Goal: Task Accomplishment & Management: Complete application form

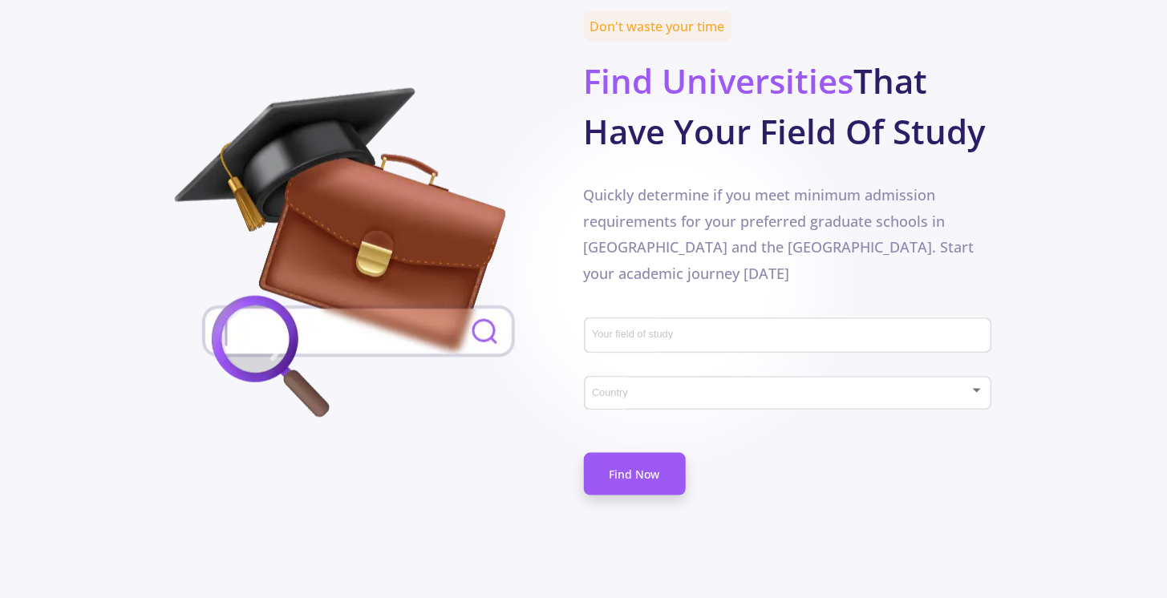
scroll to position [802, 0]
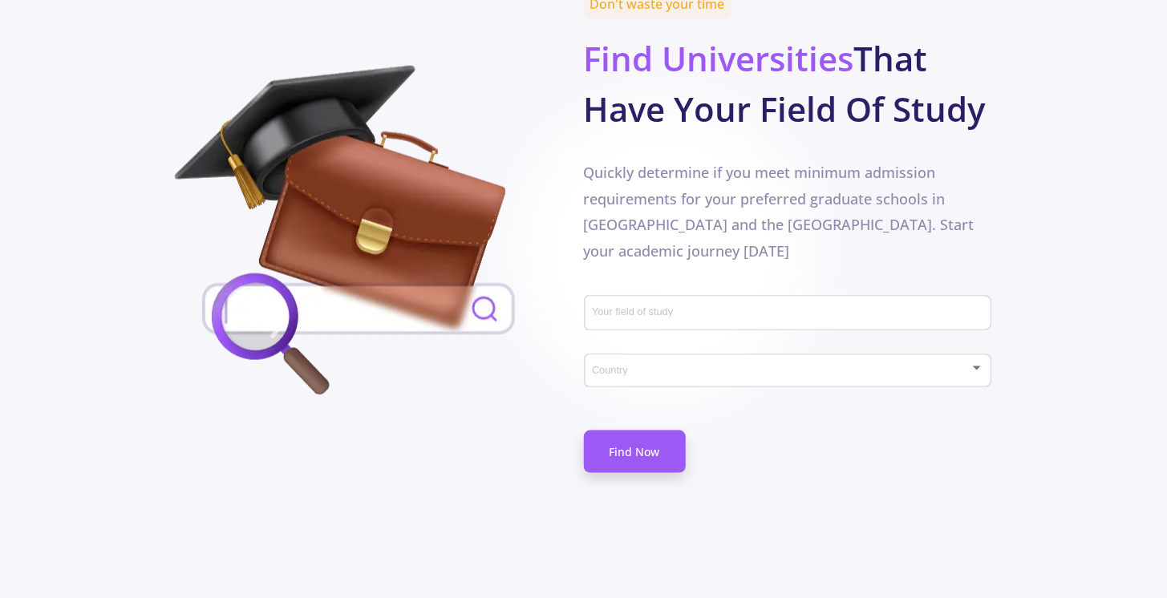
click at [700, 307] on input "Your field of study" at bounding box center [789, 314] width 397 height 14
type input "AI"
click at [969, 184] on div "Quickly determine if you meet minimum admission requirements for your preferred…" at bounding box center [788, 212] width 408 height 104
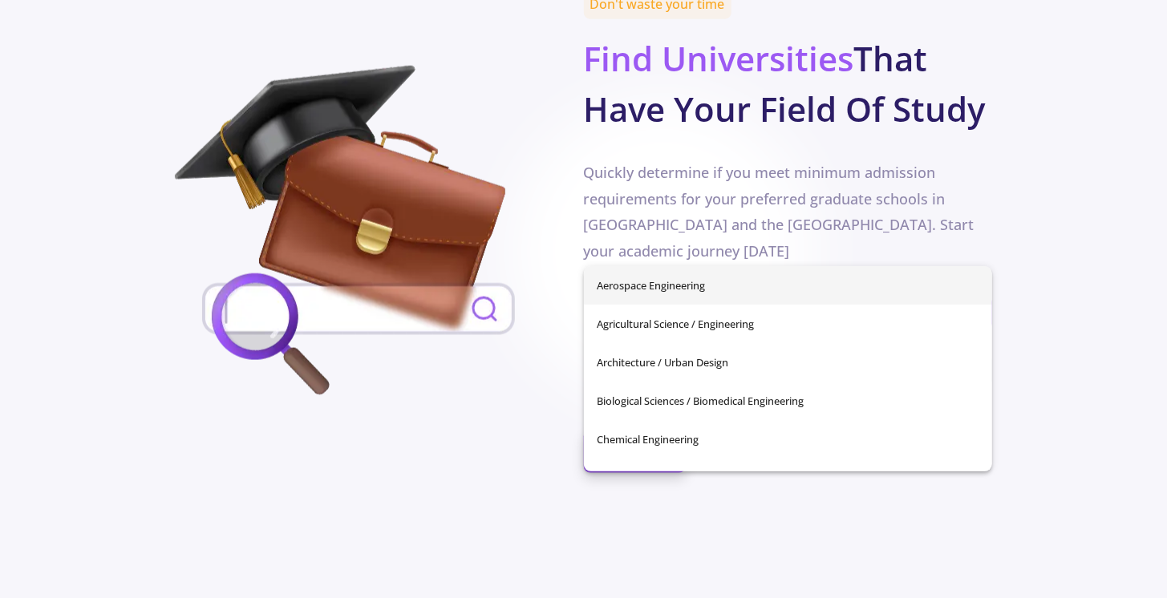
click at [838, 307] on input "Your field of study" at bounding box center [789, 314] width 397 height 14
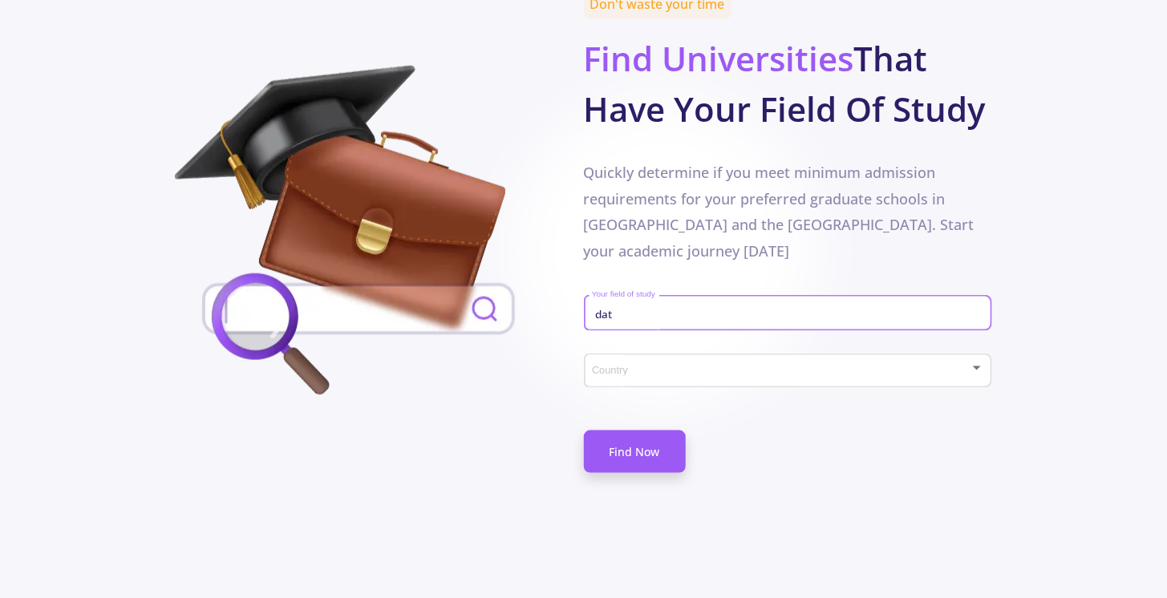
type input "data"
drag, startPoint x: 827, startPoint y: 248, endPoint x: 468, endPoint y: 265, distance: 359.7
click at [475, 266] on div "Don't waste your time Find Universities That Have Your Field Of Study Quickly d…" at bounding box center [583, 252] width 817 height 516
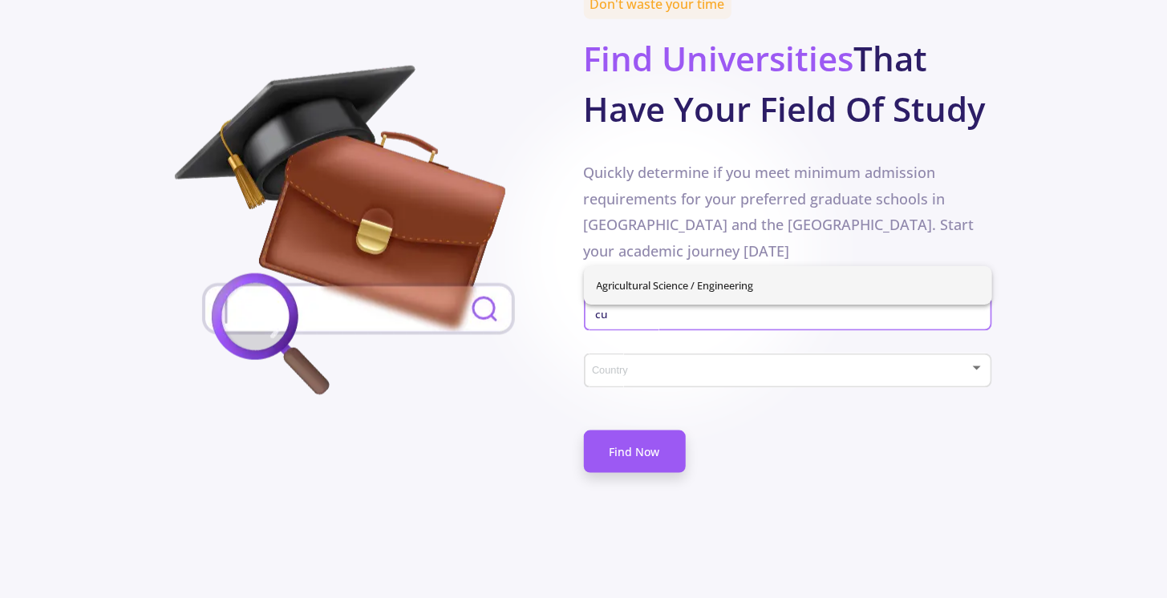
type input "c"
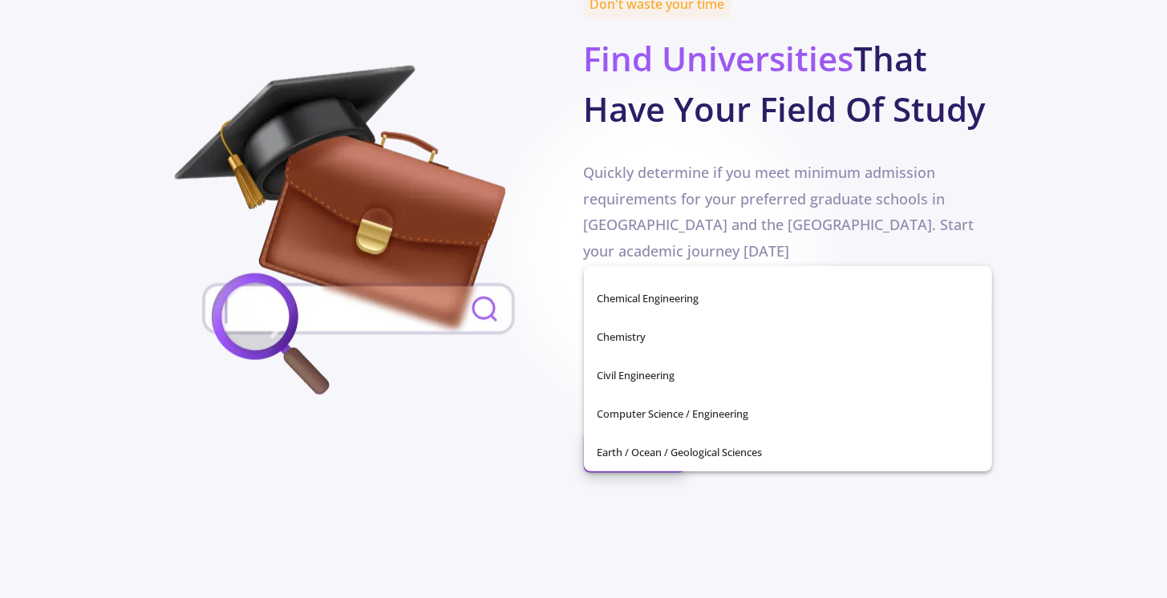
scroll to position [180, 0]
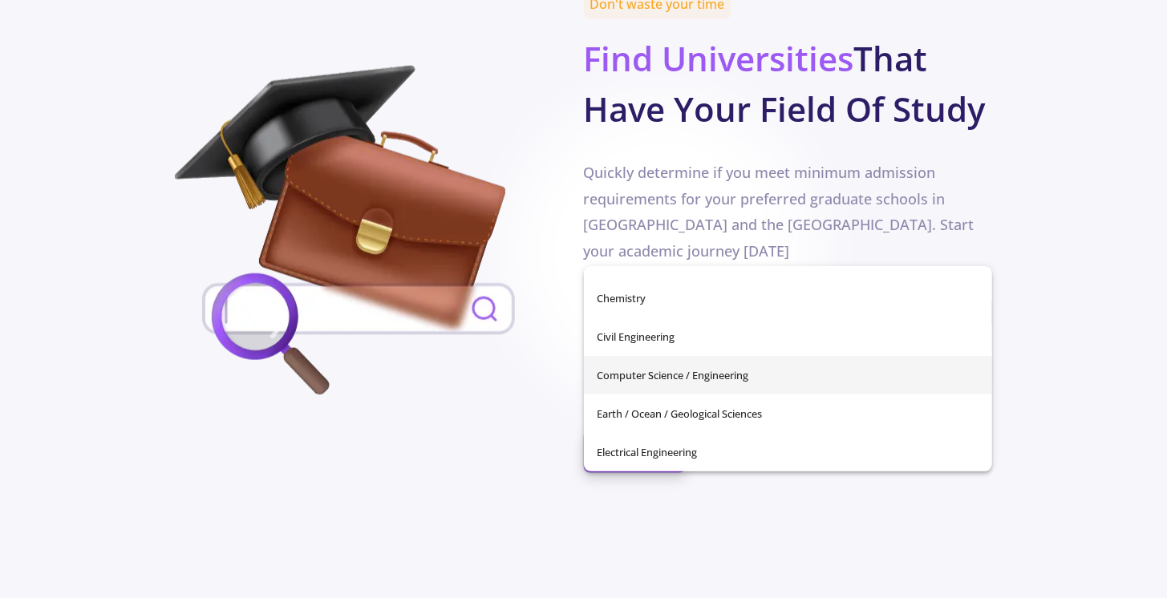
type input "Computer Science / Engineering"
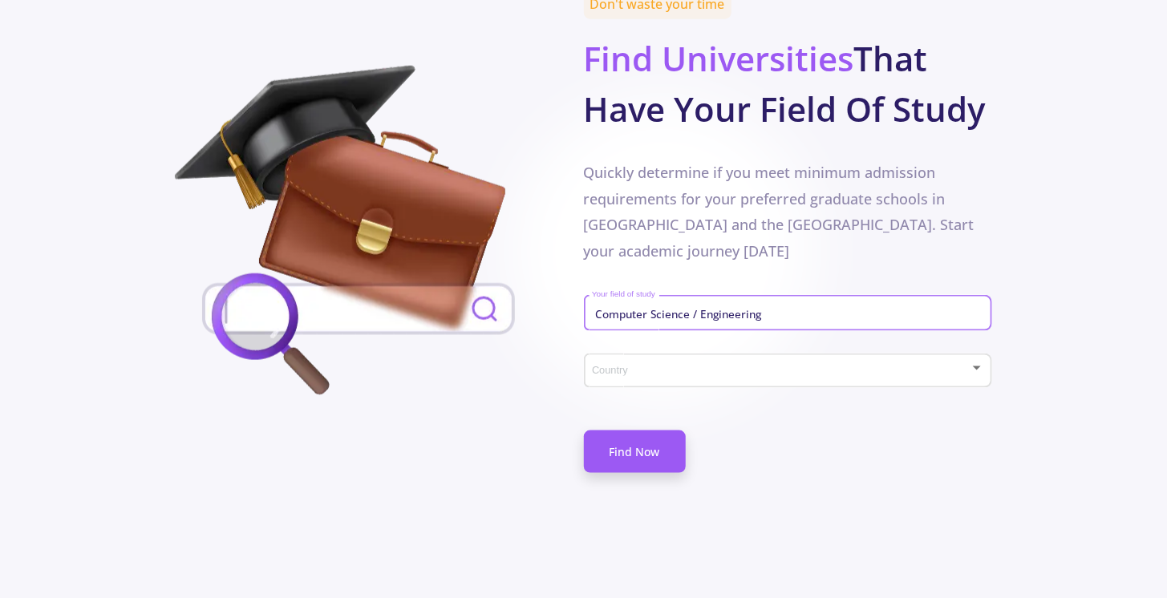
click at [933, 348] on div "Country" at bounding box center [787, 368] width 393 height 40
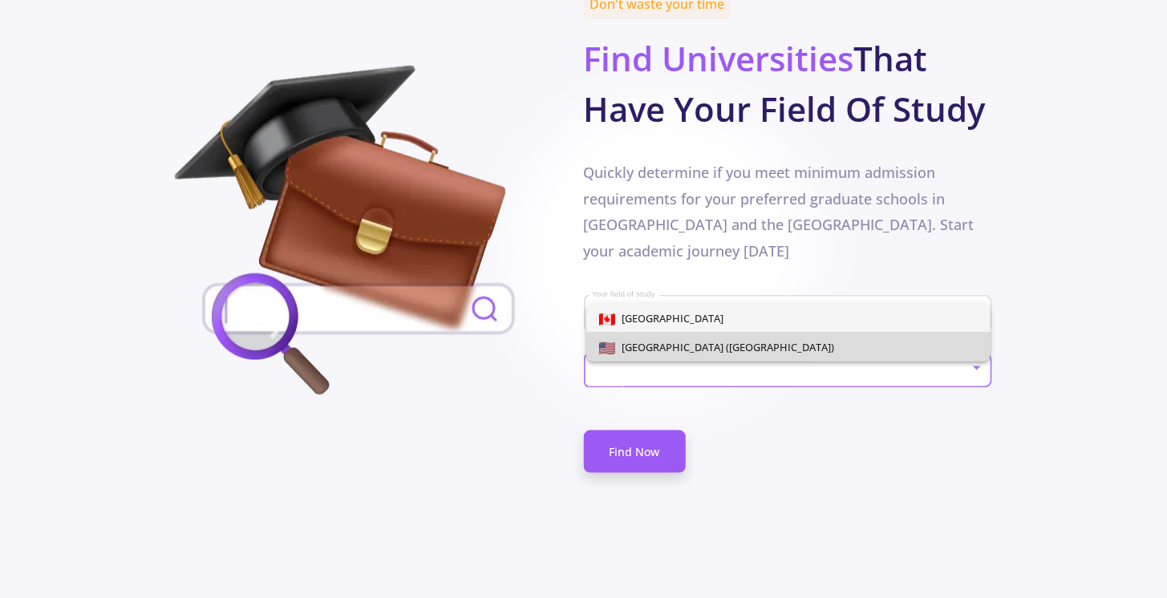
click at [696, 350] on span "[GEOGRAPHIC_DATA] ([GEOGRAPHIC_DATA])" at bounding box center [724, 347] width 219 height 14
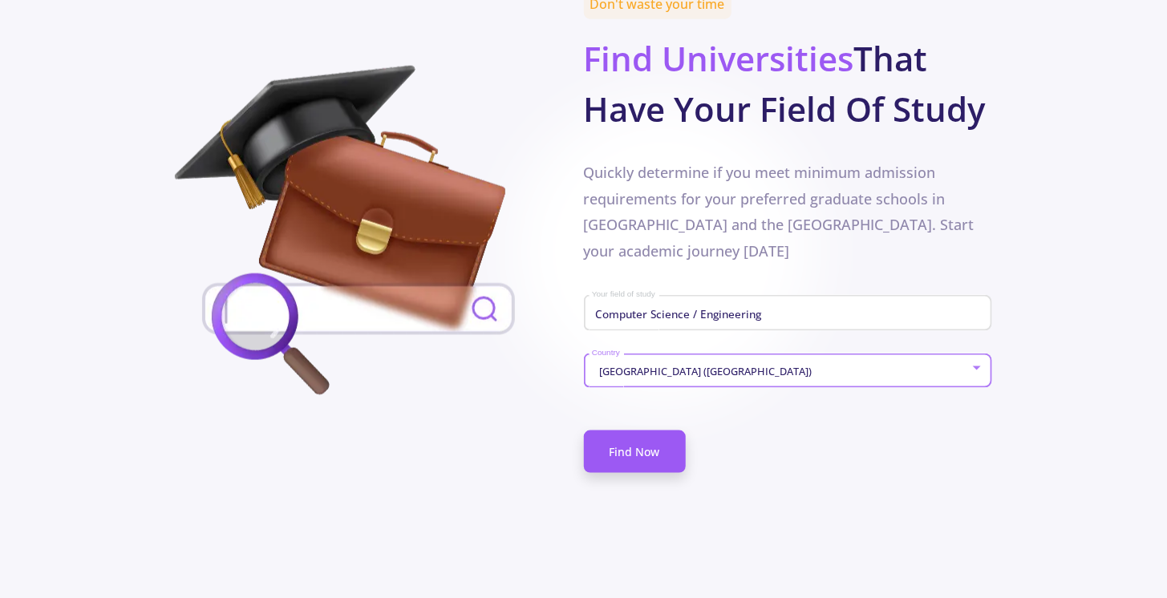
click at [653, 423] on div "Don't waste your time Find Universities That Have Your Field Of Study Quickly d…" at bounding box center [583, 252] width 817 height 516
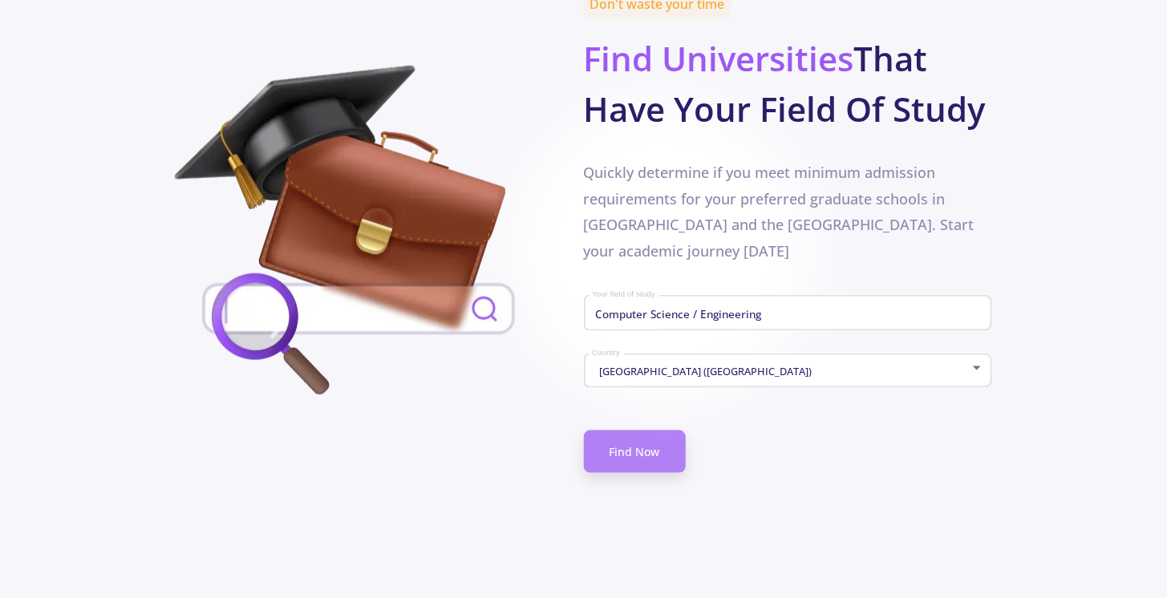
click at [637, 431] on link "Find Now" at bounding box center [635, 452] width 102 height 42
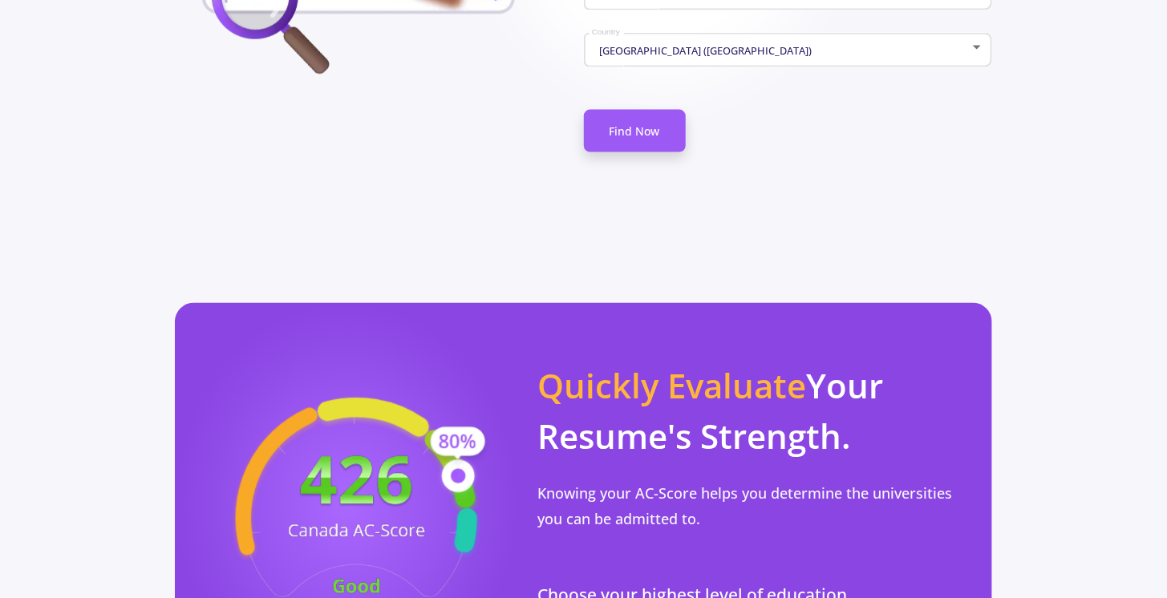
scroll to position [383, 0]
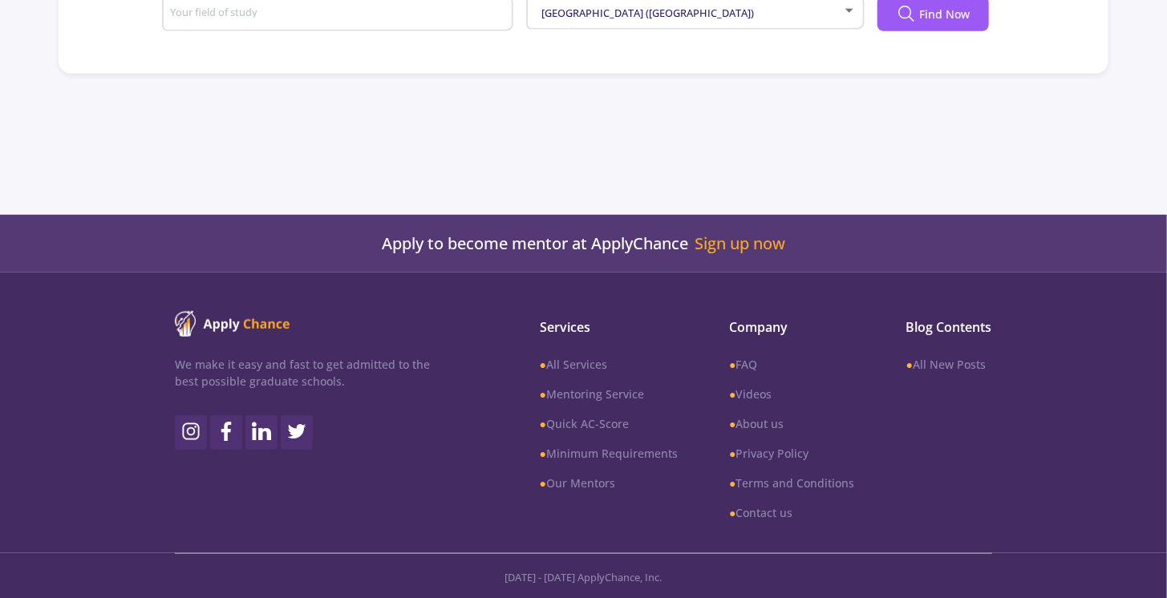
type input "Computer Science / Engineering"
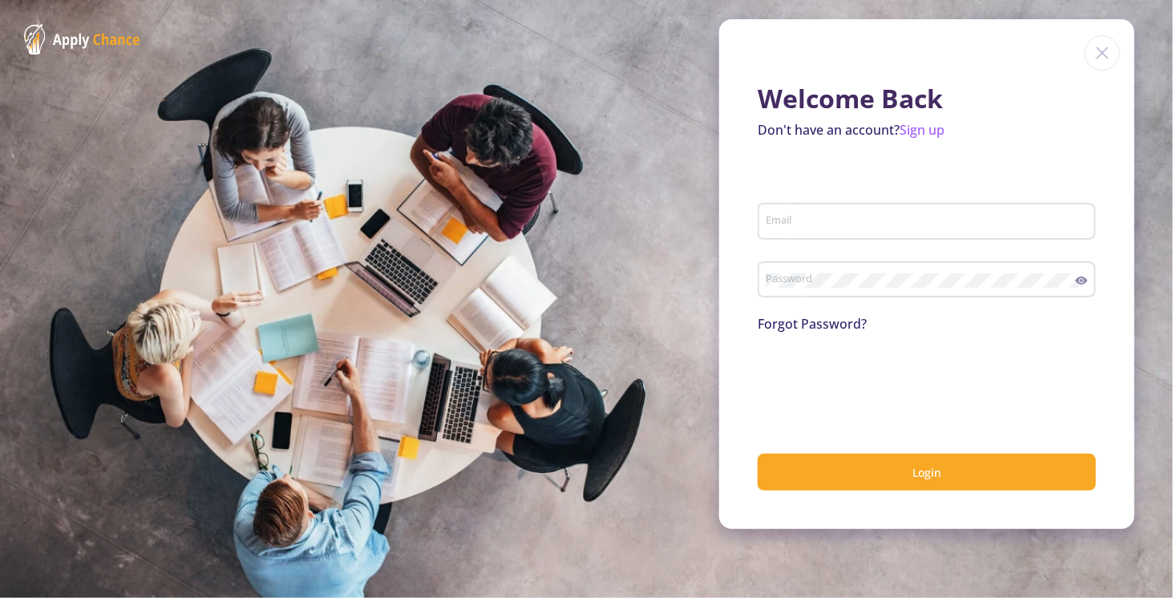
click at [1102, 56] on img at bounding box center [1102, 52] width 35 height 35
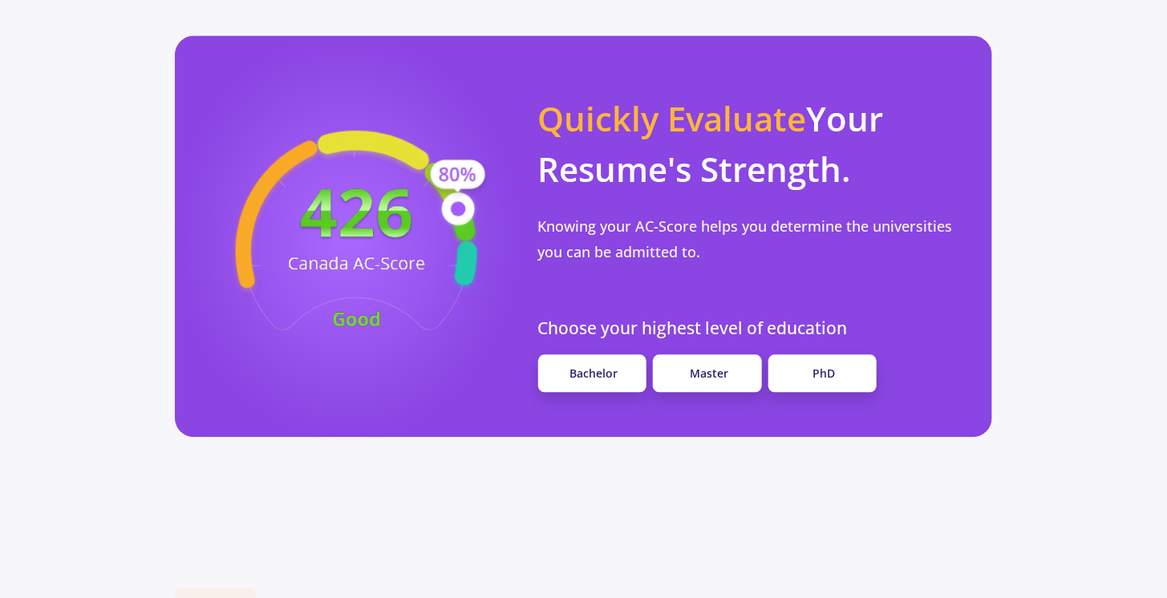
scroll to position [1443, 0]
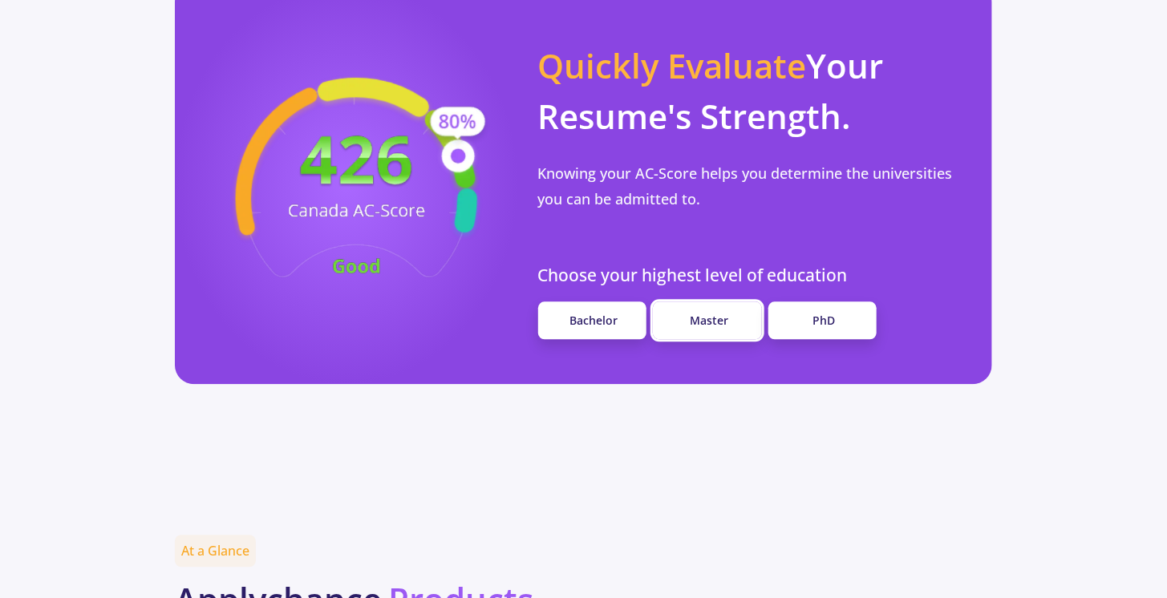
click at [716, 313] on span "Master" at bounding box center [709, 320] width 38 height 15
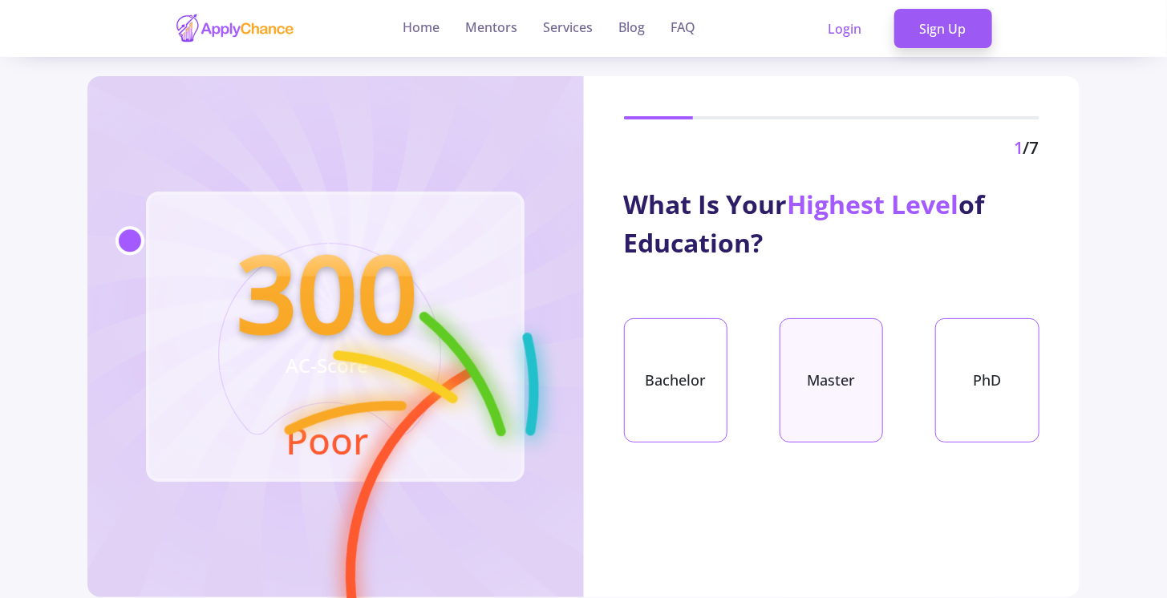
click at [832, 371] on div "Master" at bounding box center [831, 380] width 104 height 124
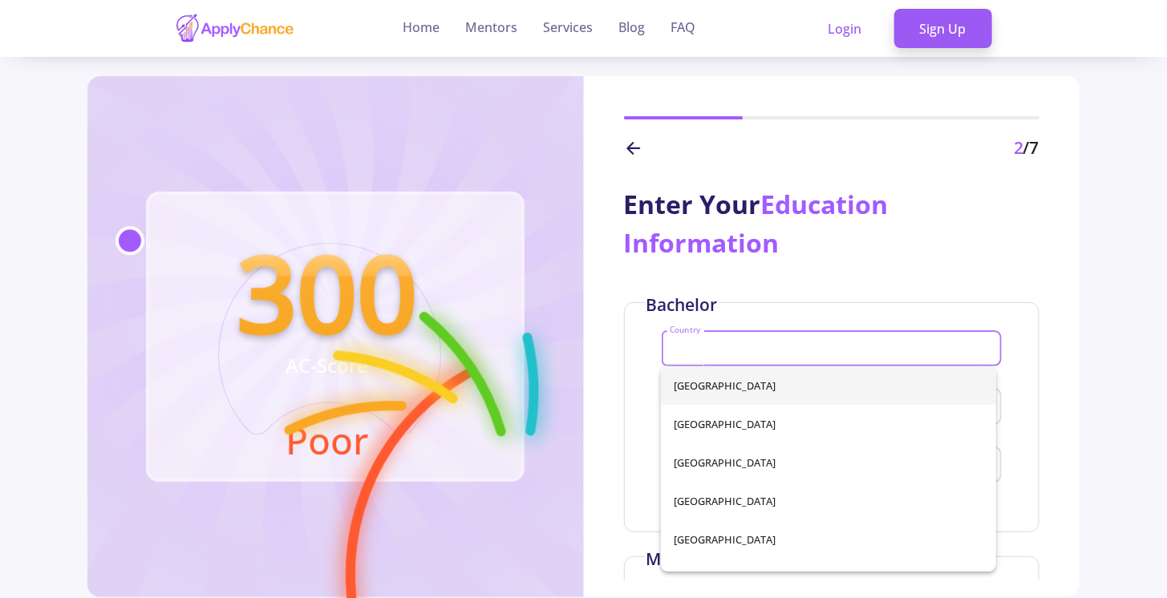
click at [761, 346] on input "Country" at bounding box center [833, 349] width 329 height 14
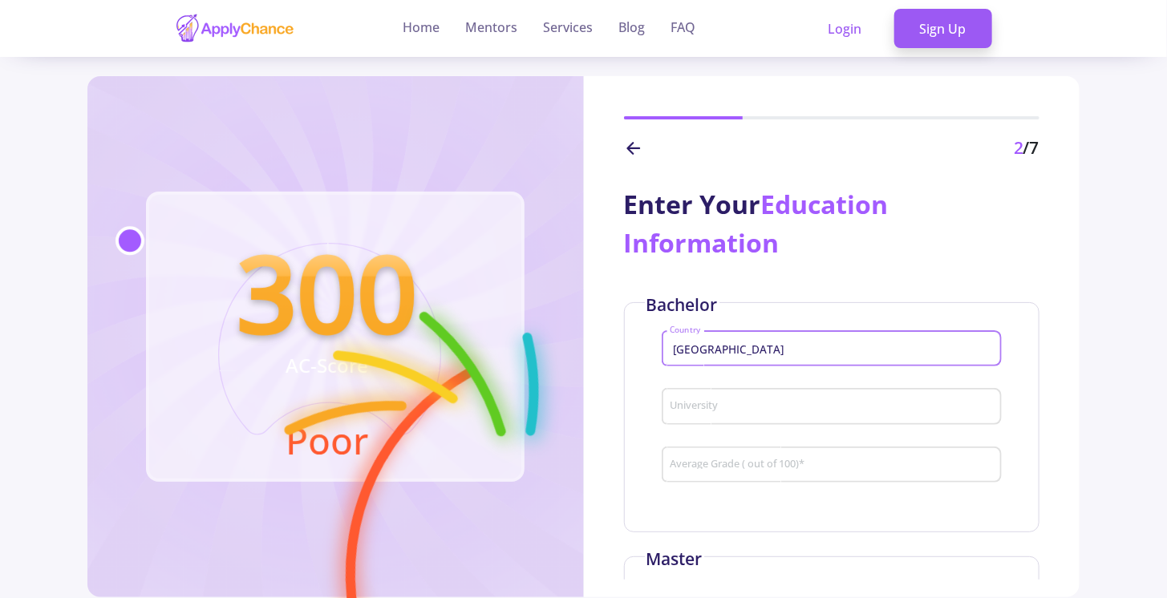
type input "[GEOGRAPHIC_DATA]"
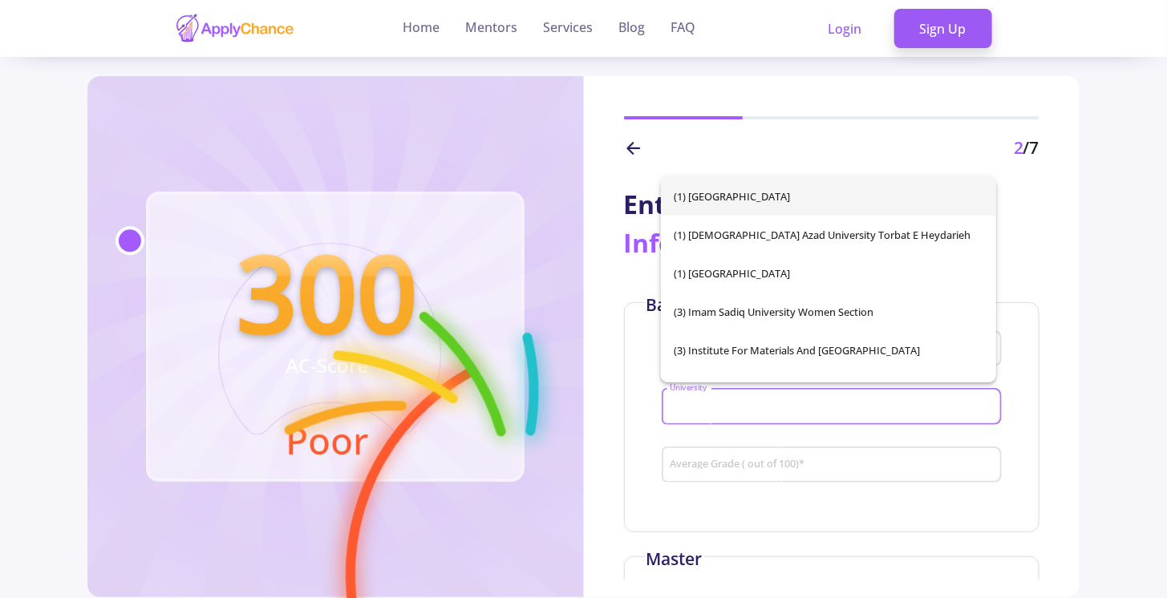
click at [767, 407] on input "University" at bounding box center [833, 407] width 329 height 14
type input "shahre"
drag, startPoint x: 787, startPoint y: 410, endPoint x: 614, endPoint y: 418, distance: 173.4
click at [615, 418] on div "Enter Your Education Information Bachelor Iran Country imam University Average …" at bounding box center [832, 370] width 496 height 419
type input "a"
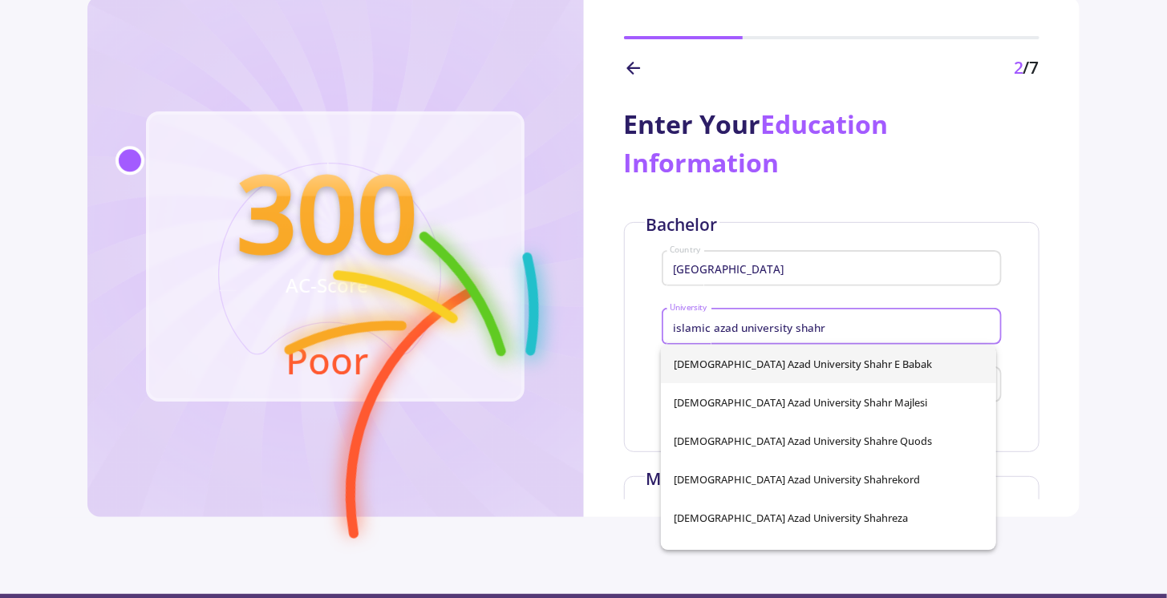
click at [815, 323] on input "islamic azad university shahr" at bounding box center [833, 327] width 329 height 14
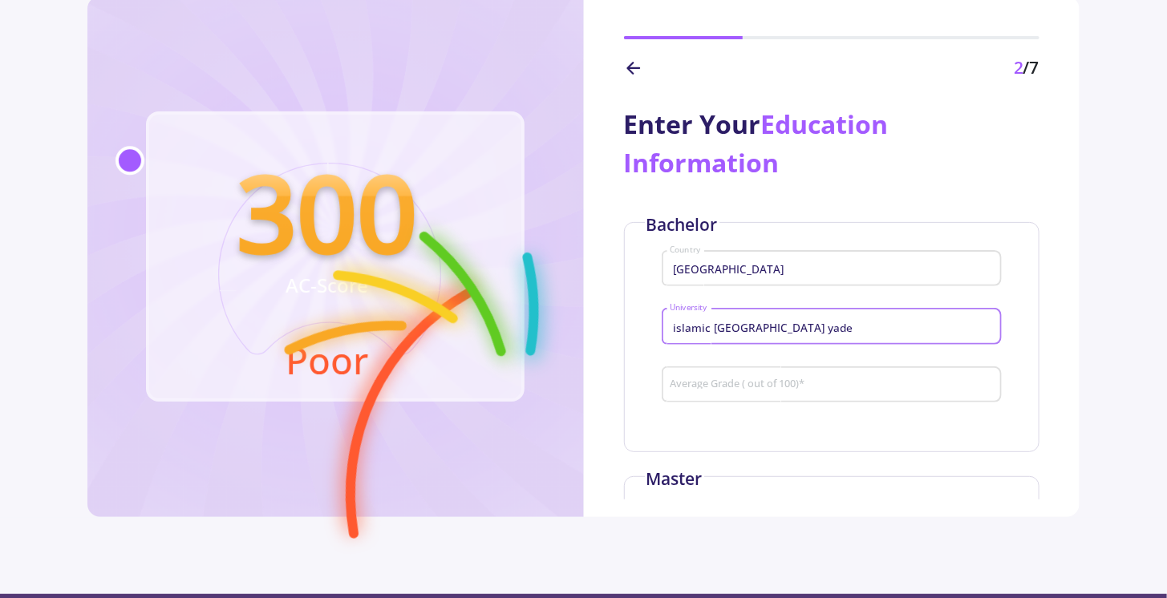
drag, startPoint x: 829, startPoint y: 325, endPoint x: 573, endPoint y: 295, distance: 257.5
click at [573, 295] on div "300 AC-Score Poor 2 /7 Enter Your Education Information Bachelor Iran Country i…" at bounding box center [583, 256] width 992 height 521
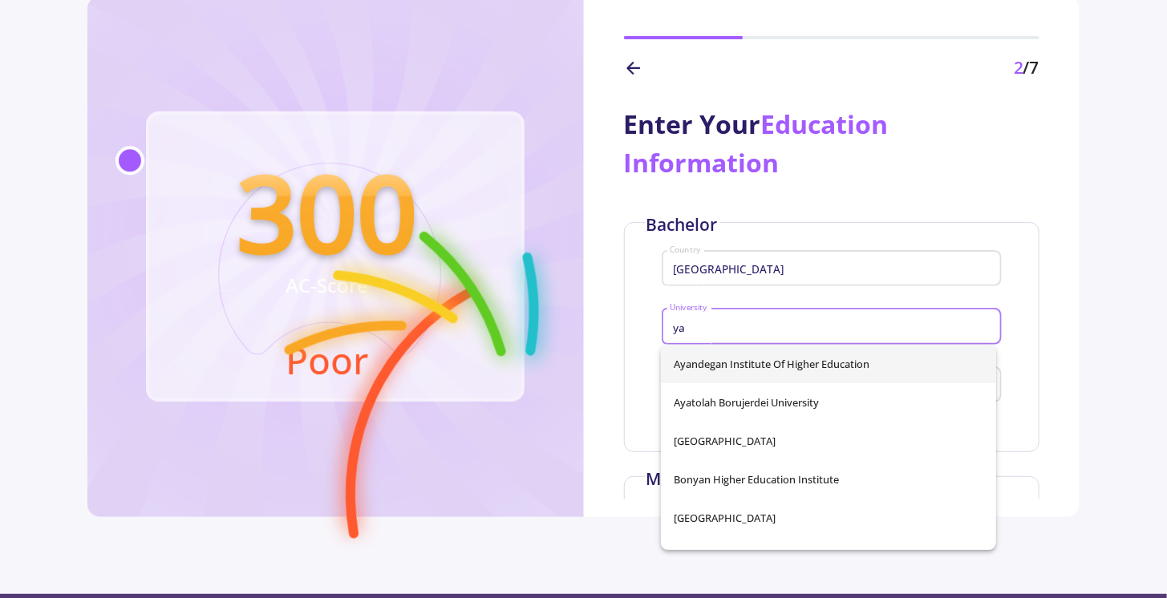
type input "y"
type input "s"
type input "[DEMOGRAPHIC_DATA]"
drag, startPoint x: 613, startPoint y: 307, endPoint x: 603, endPoint y: 307, distance: 9.6
click at [609, 307] on div "Enter Your Education Information Bachelor Iran Country imam University Average …" at bounding box center [832, 290] width 496 height 419
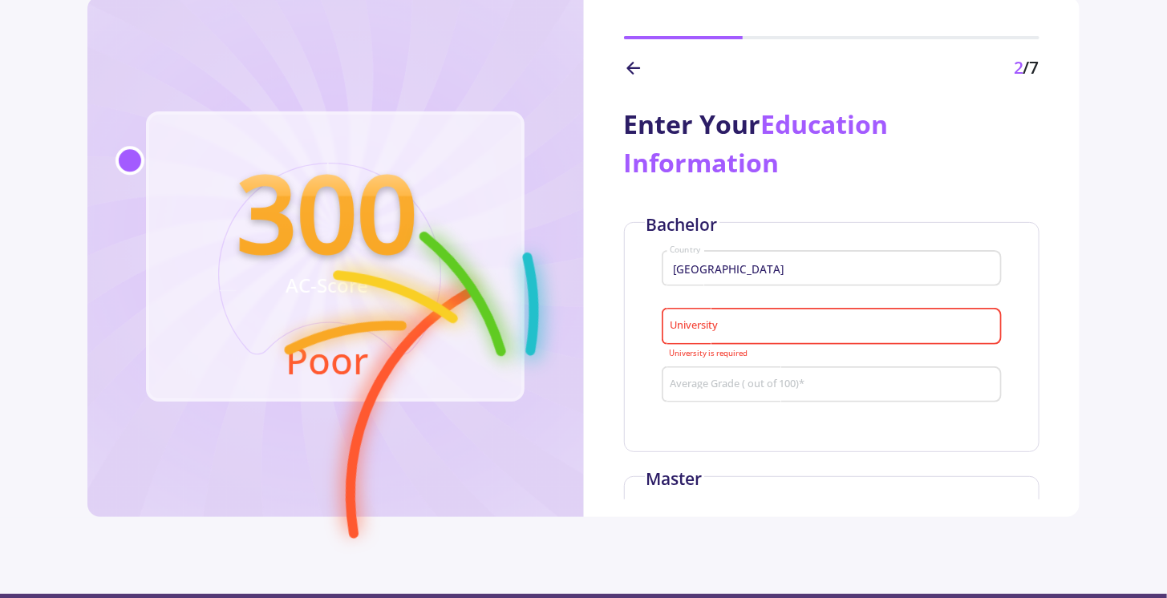
click at [790, 322] on input "University" at bounding box center [833, 327] width 329 height 14
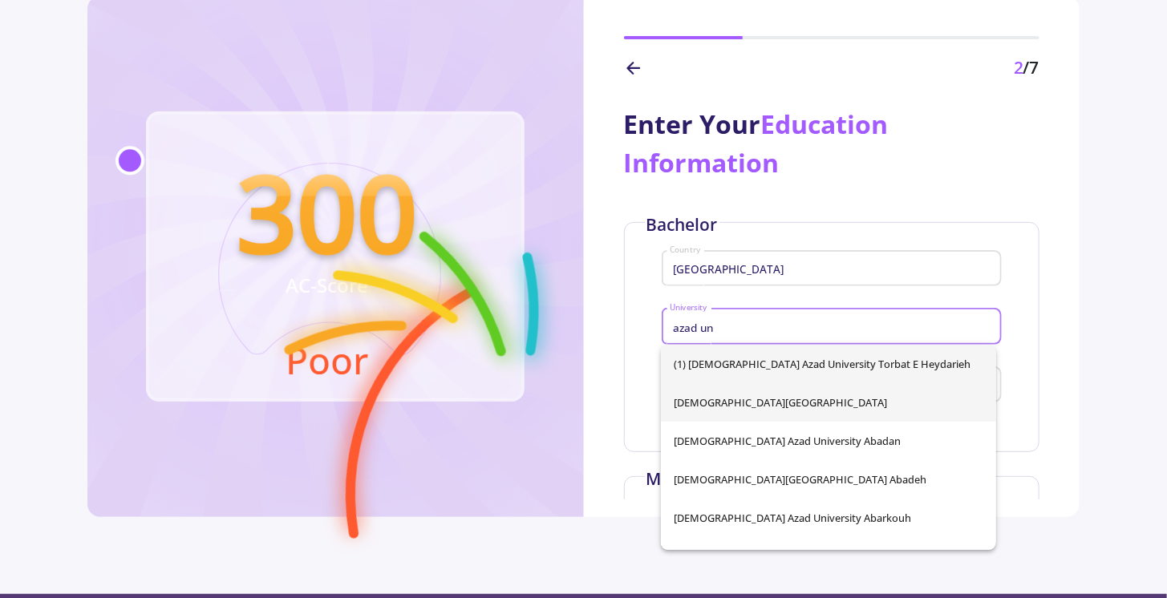
type input "azad un"
click at [791, 410] on div "(1) [DEMOGRAPHIC_DATA][GEOGRAPHIC_DATA] Torbat e Heydarieh [GEOGRAPHIC_DATA] [G…" at bounding box center [828, 447] width 334 height 205
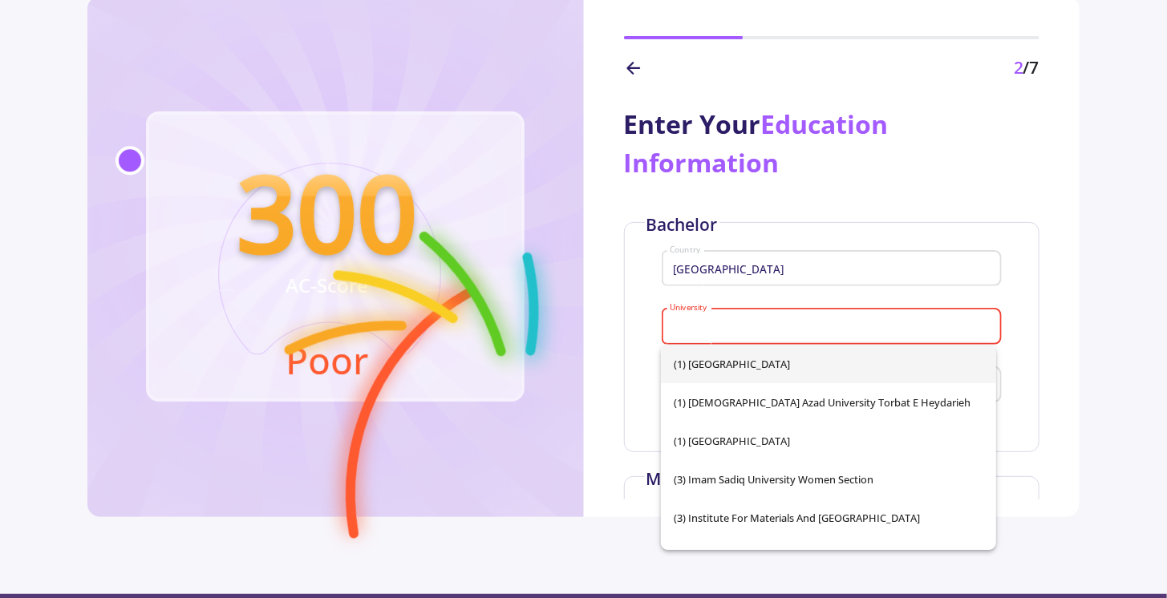
click at [1049, 327] on div "Enter Your Education Information Bachelor [GEOGRAPHIC_DATA] is required Average…" at bounding box center [832, 290] width 496 height 419
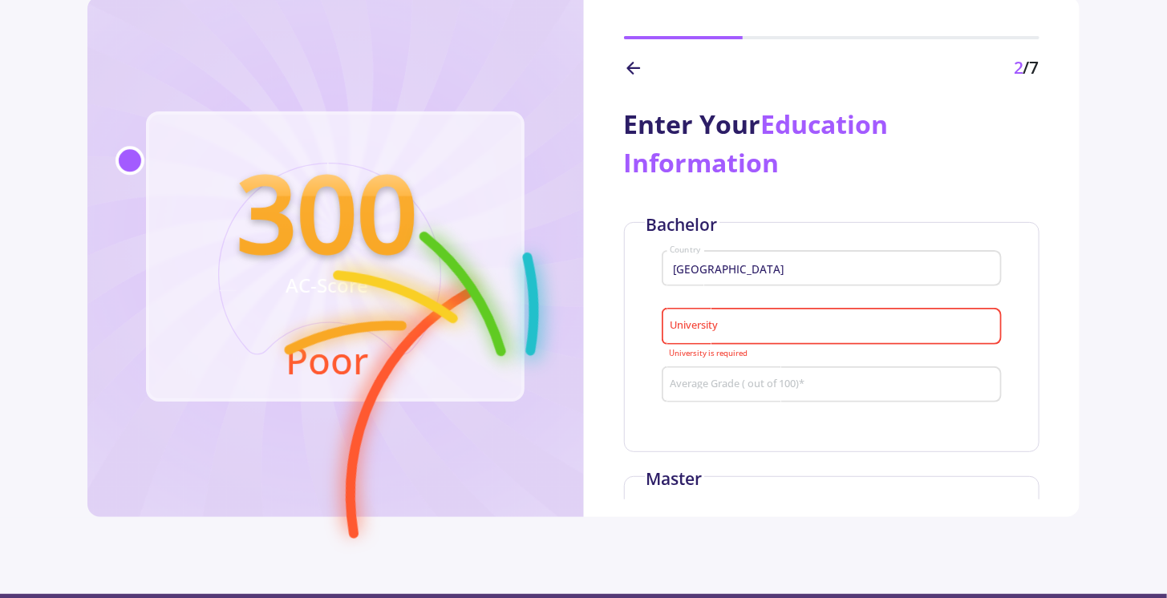
click at [842, 306] on div "University" at bounding box center [831, 323] width 325 height 42
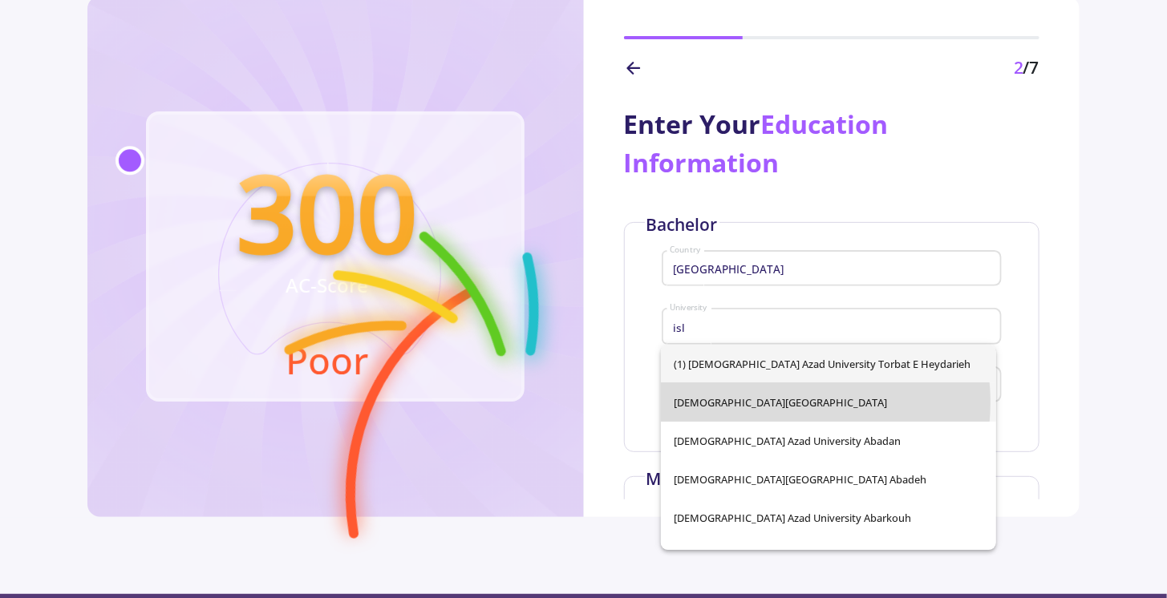
click at [778, 403] on span "[DEMOGRAPHIC_DATA][GEOGRAPHIC_DATA]" at bounding box center [828, 402] width 309 height 38
type input "[DEMOGRAPHIC_DATA][GEOGRAPHIC_DATA]"
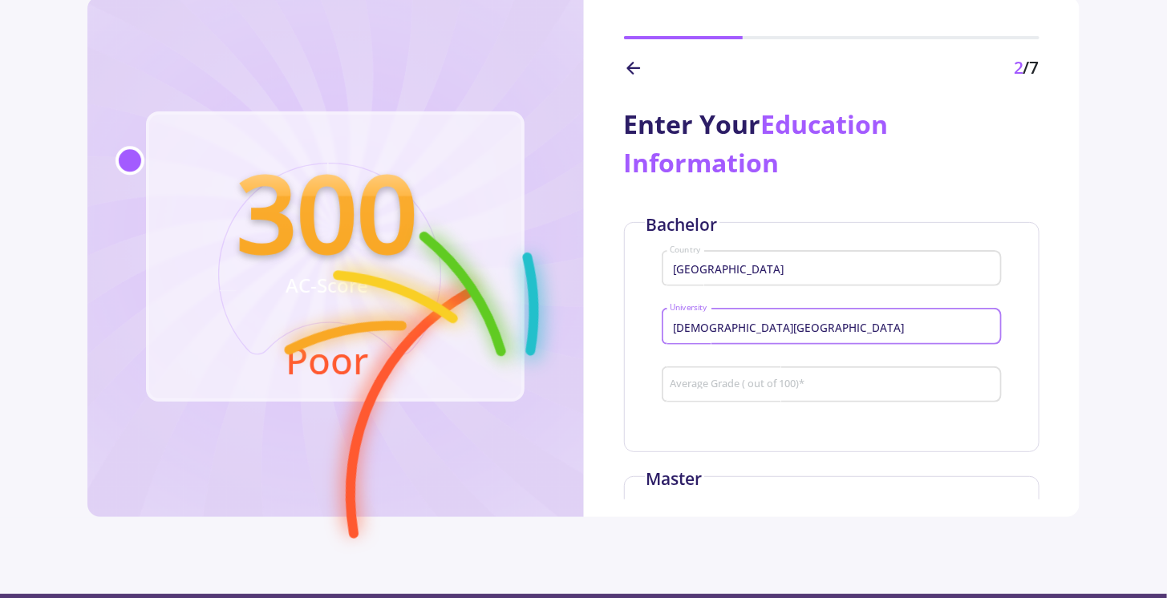
click at [781, 387] on input "Average Grade ( out of 100) *" at bounding box center [833, 385] width 329 height 14
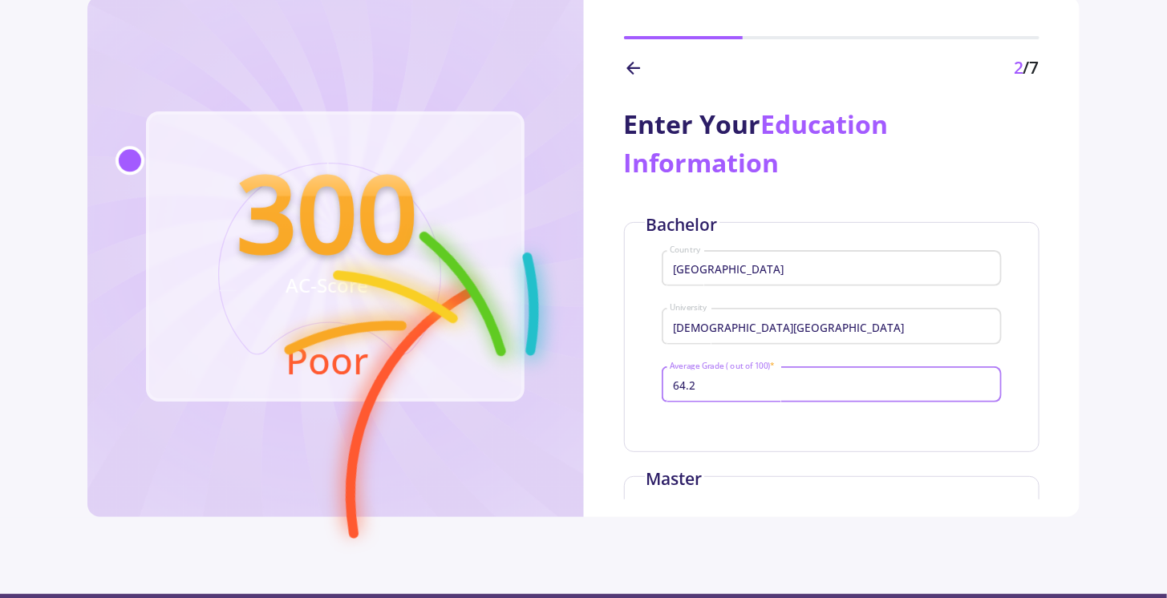
type input "64.2"
click at [791, 435] on div "Bachelor Iran Country [DEMOGRAPHIC_DATA][GEOGRAPHIC_DATA] 64.2 Average Grade ( …" at bounding box center [831, 337] width 415 height 230
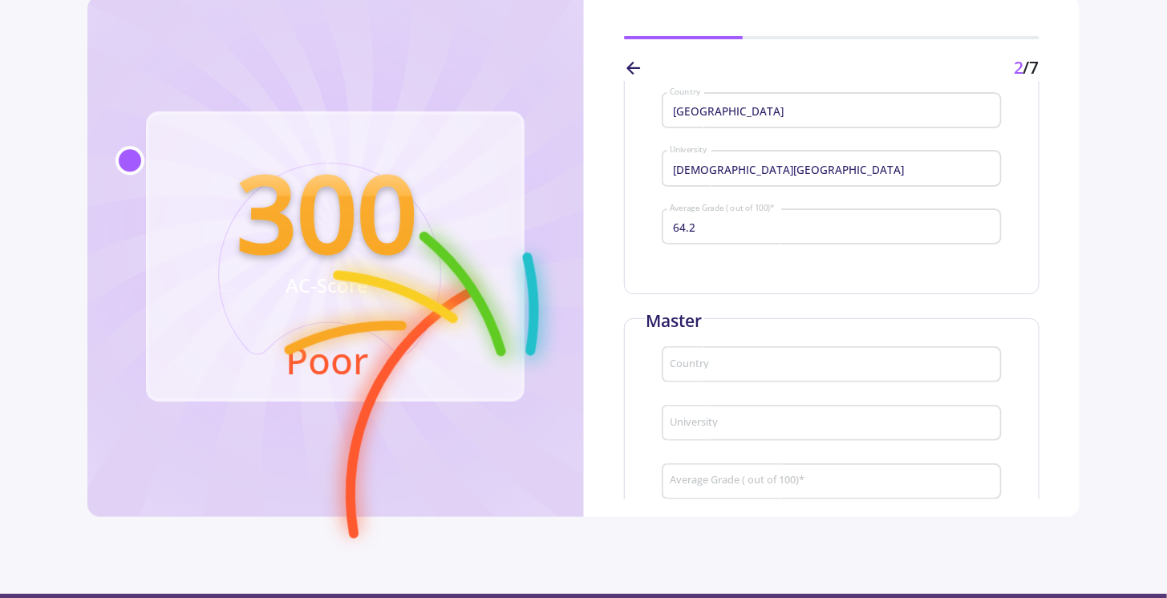
scroll to position [241, 0]
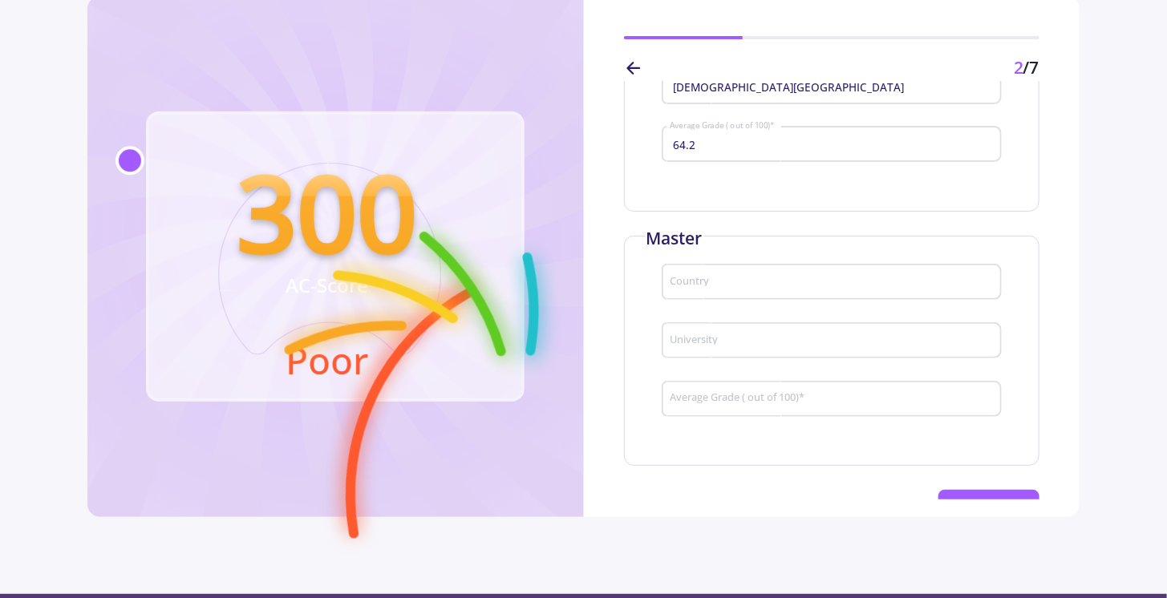
click at [745, 285] on input "Country" at bounding box center [833, 283] width 329 height 14
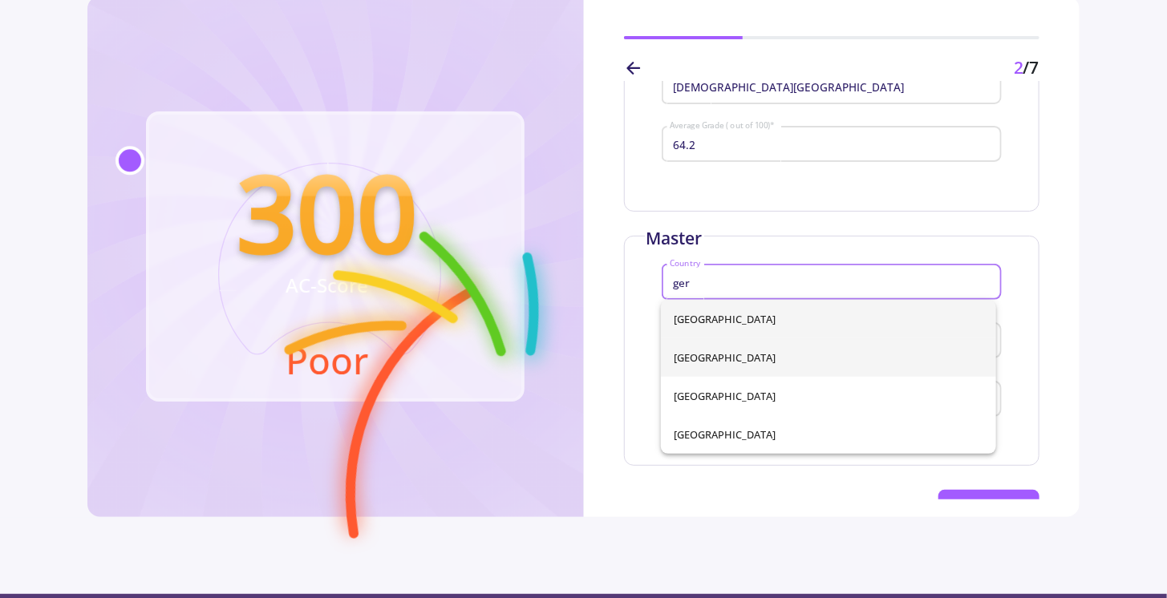
click at [729, 362] on span "[GEOGRAPHIC_DATA]" at bounding box center [828, 357] width 309 height 38
type input "[GEOGRAPHIC_DATA]"
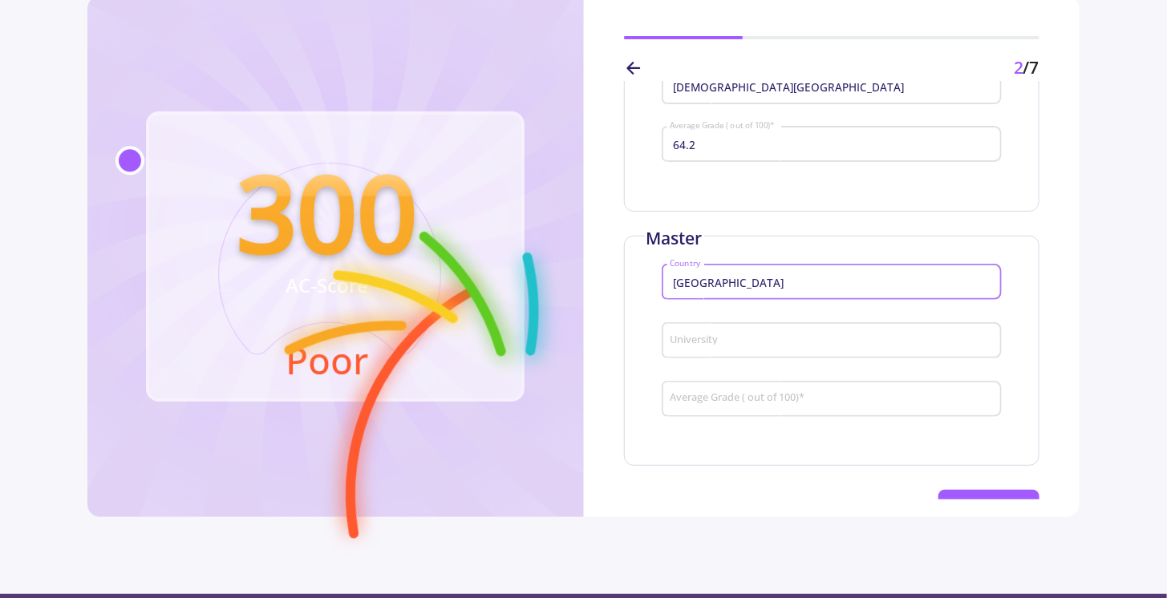
click at [745, 342] on input "University" at bounding box center [833, 341] width 329 height 14
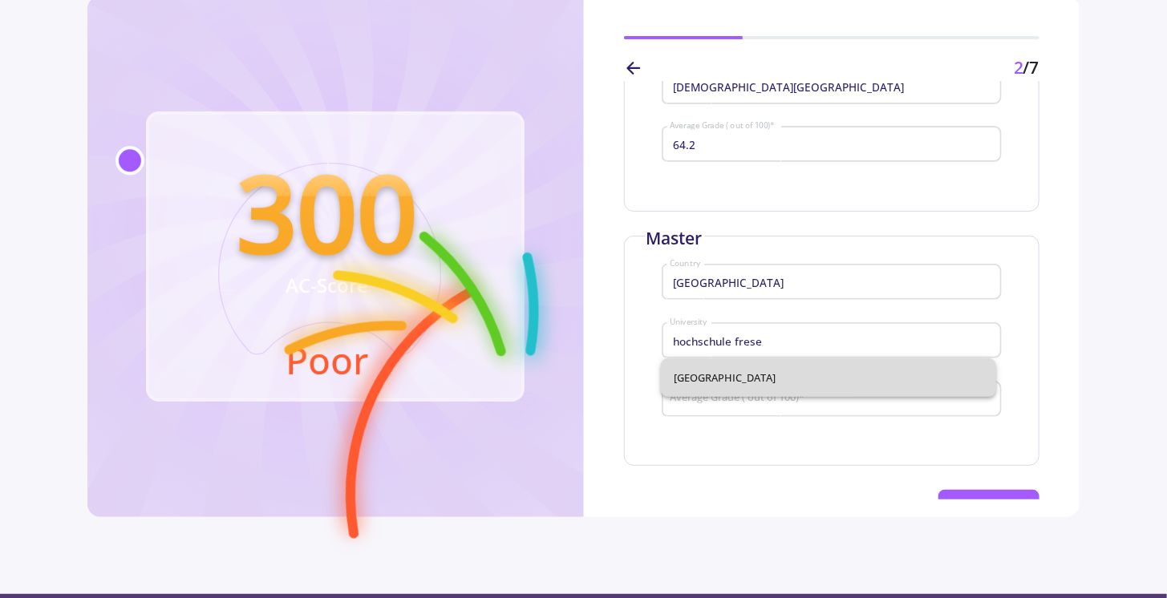
click at [722, 373] on span "[GEOGRAPHIC_DATA]" at bounding box center [828, 377] width 309 height 38
type input "[GEOGRAPHIC_DATA]"
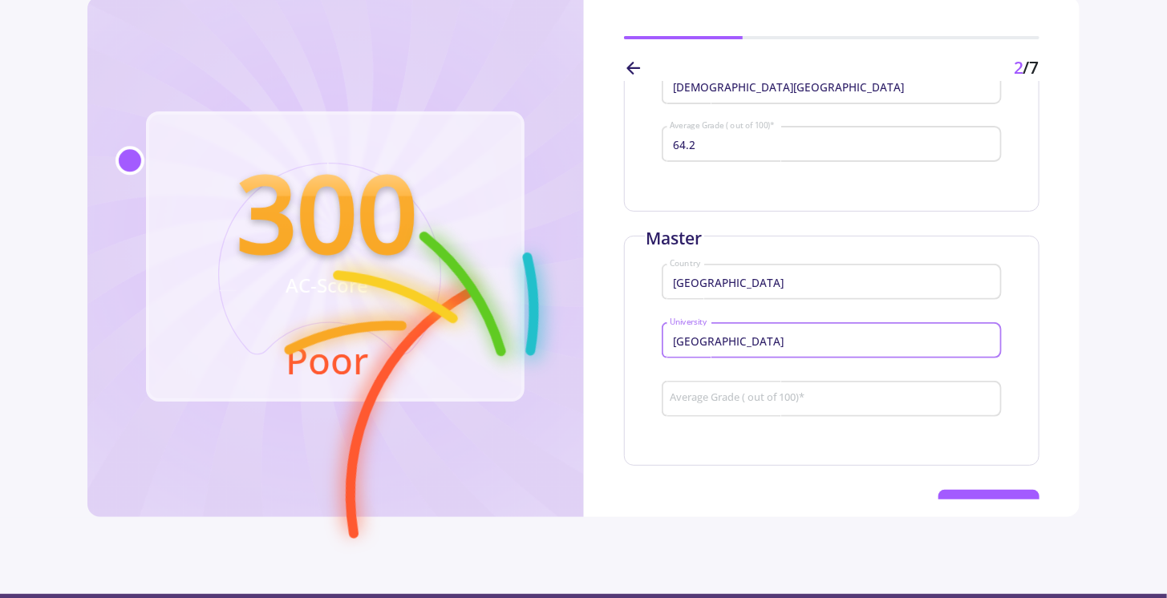
click at [755, 411] on div "Average Grade ( out of 100) *" at bounding box center [831, 396] width 325 height 42
click at [758, 403] on input "Average Grade ( out of 100) *" at bounding box center [833, 399] width 329 height 14
type input "85"
click at [812, 463] on div "Master Germany Country [GEOGRAPHIC_DATA] 85 Average Grade ( out of 100) *" at bounding box center [831, 351] width 415 height 230
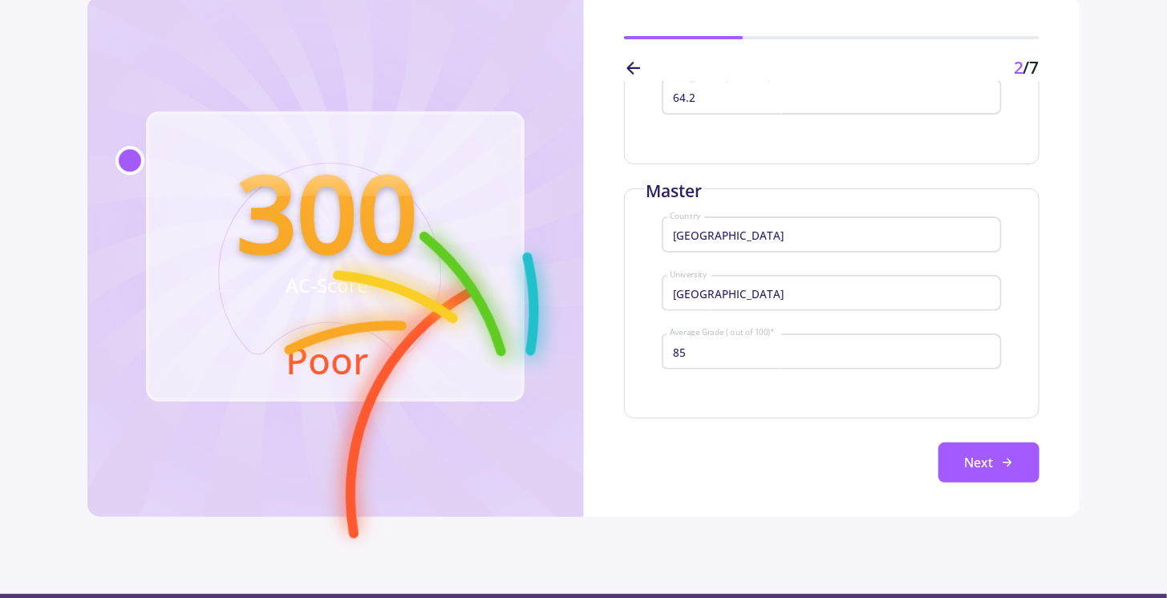
scroll to position [295, 0]
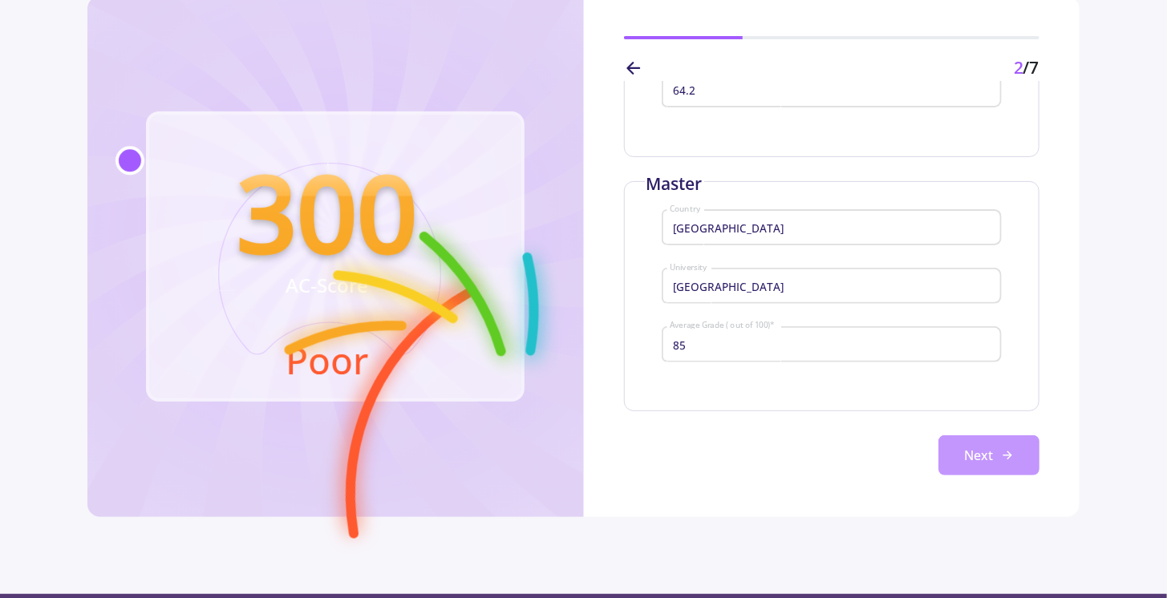
click at [1001, 456] on icon at bounding box center [1007, 455] width 13 height 13
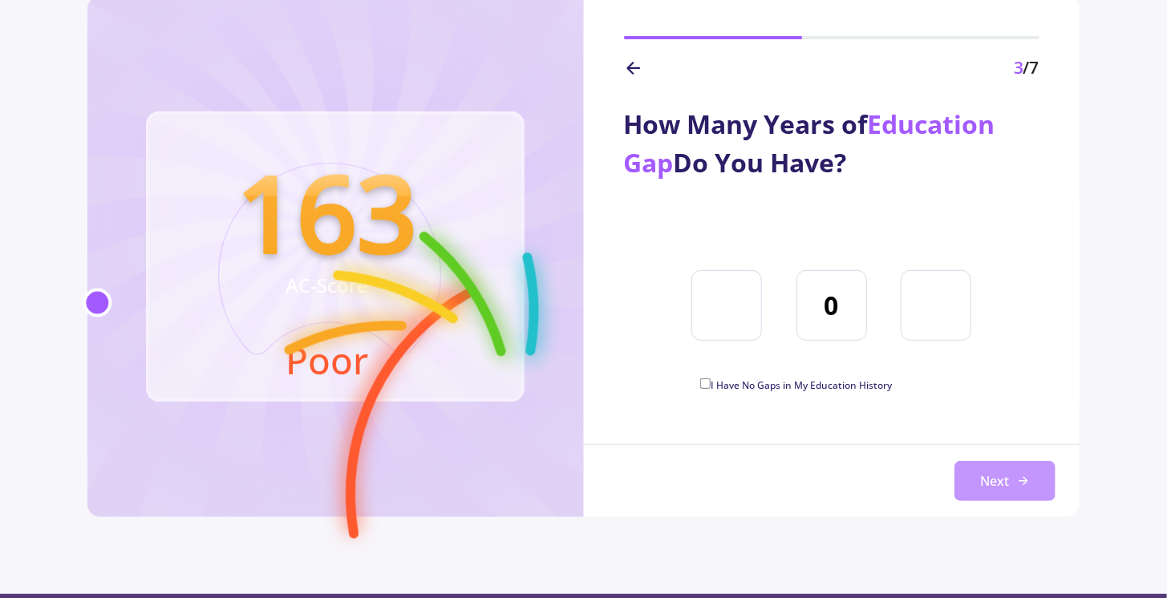
click at [1010, 484] on button "Next" at bounding box center [1004, 481] width 101 height 40
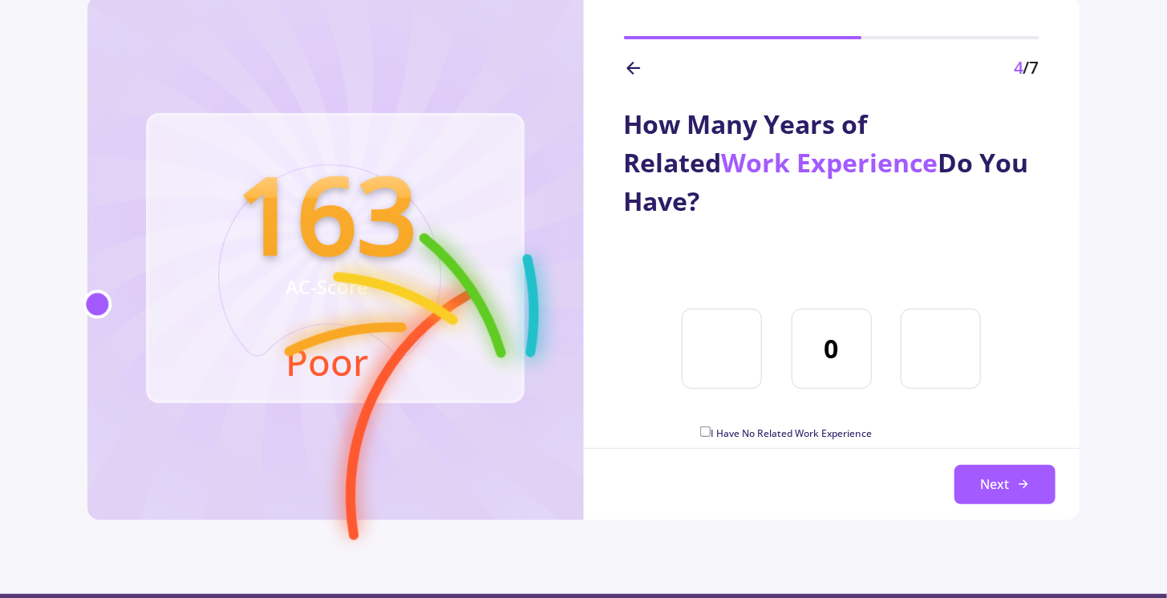
click at [856, 318] on input "0" at bounding box center [831, 349] width 80 height 80
drag, startPoint x: 856, startPoint y: 318, endPoint x: 812, endPoint y: 316, distance: 44.2
click at [812, 316] on input "0" at bounding box center [831, 349] width 80 height 80
click at [926, 327] on button at bounding box center [940, 349] width 80 height 80
click at [933, 319] on button at bounding box center [940, 349] width 80 height 80
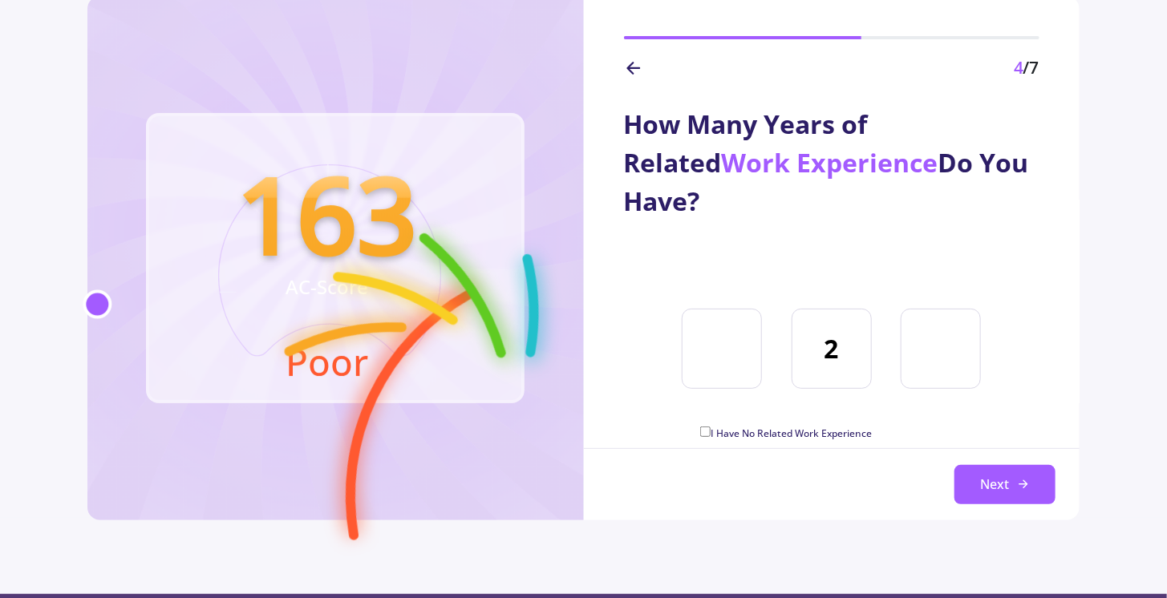
click at [933, 319] on button at bounding box center [940, 349] width 80 height 80
drag, startPoint x: 717, startPoint y: 324, endPoint x: 772, endPoint y: 341, distance: 57.8
click at [717, 324] on button at bounding box center [722, 349] width 80 height 80
click at [970, 325] on button at bounding box center [940, 349] width 80 height 80
type input "3"
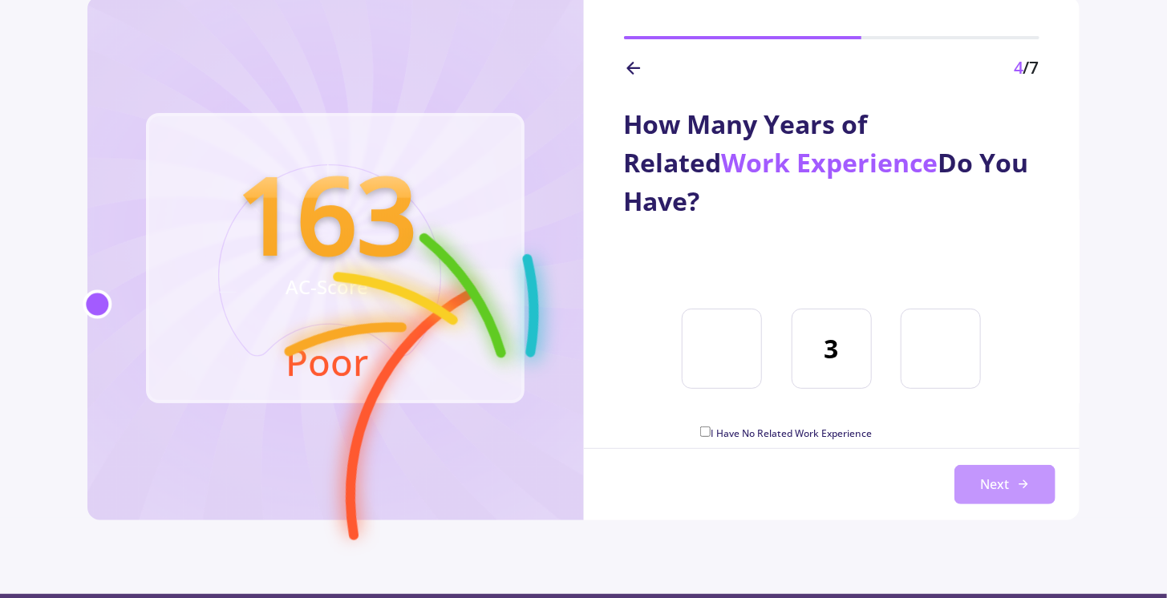
click at [1040, 488] on button "Next" at bounding box center [1004, 485] width 101 height 40
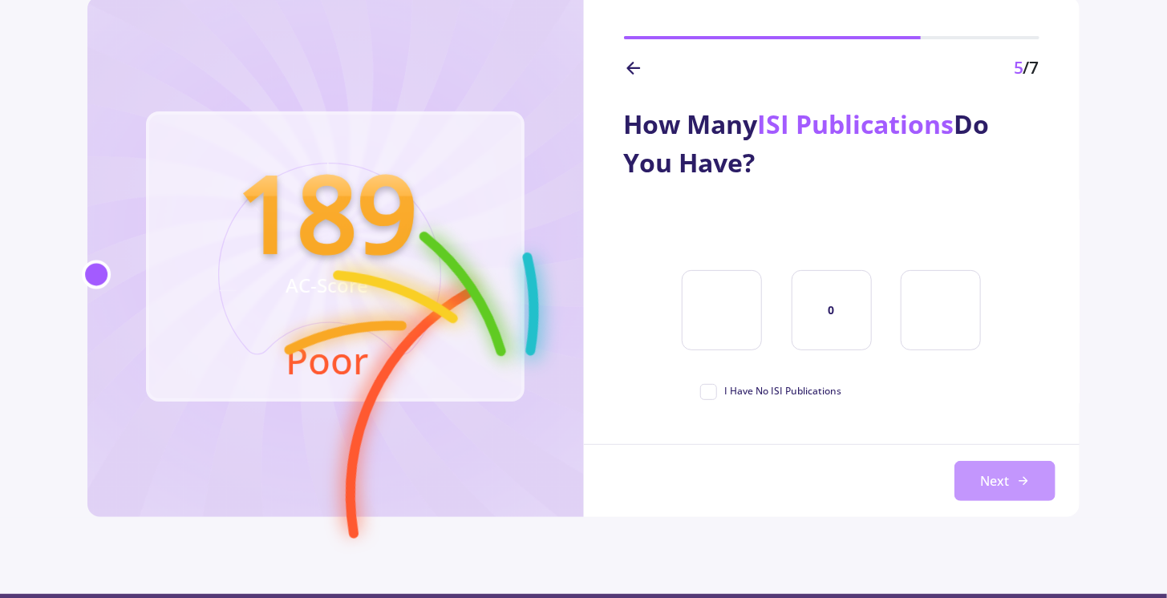
click at [1000, 478] on button "Next" at bounding box center [1004, 481] width 101 height 40
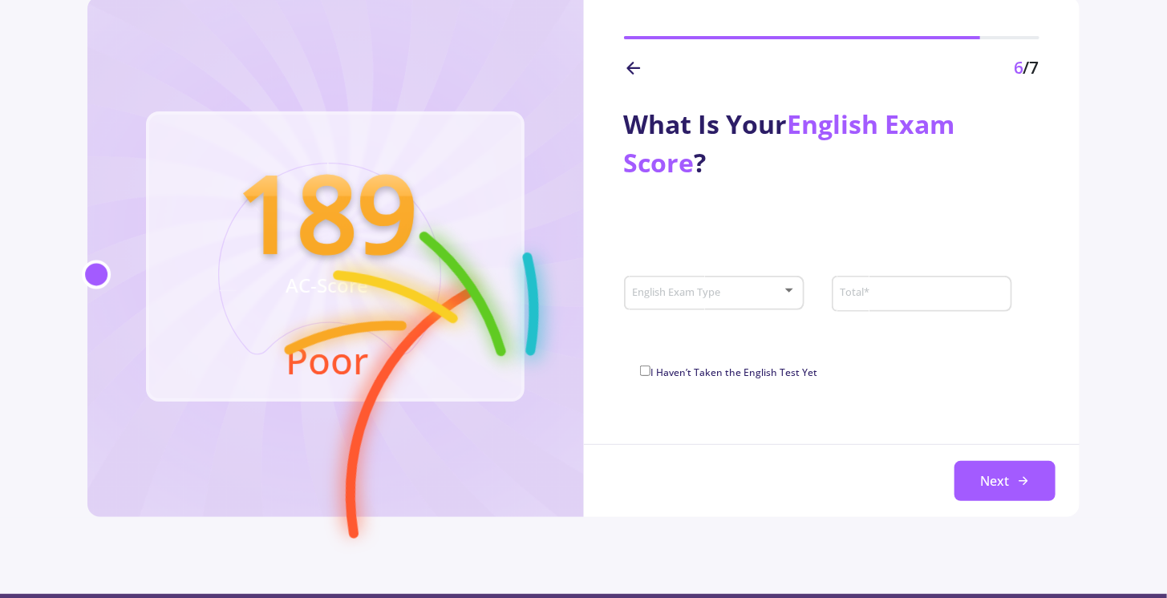
click at [763, 288] on span at bounding box center [708, 293] width 147 height 11
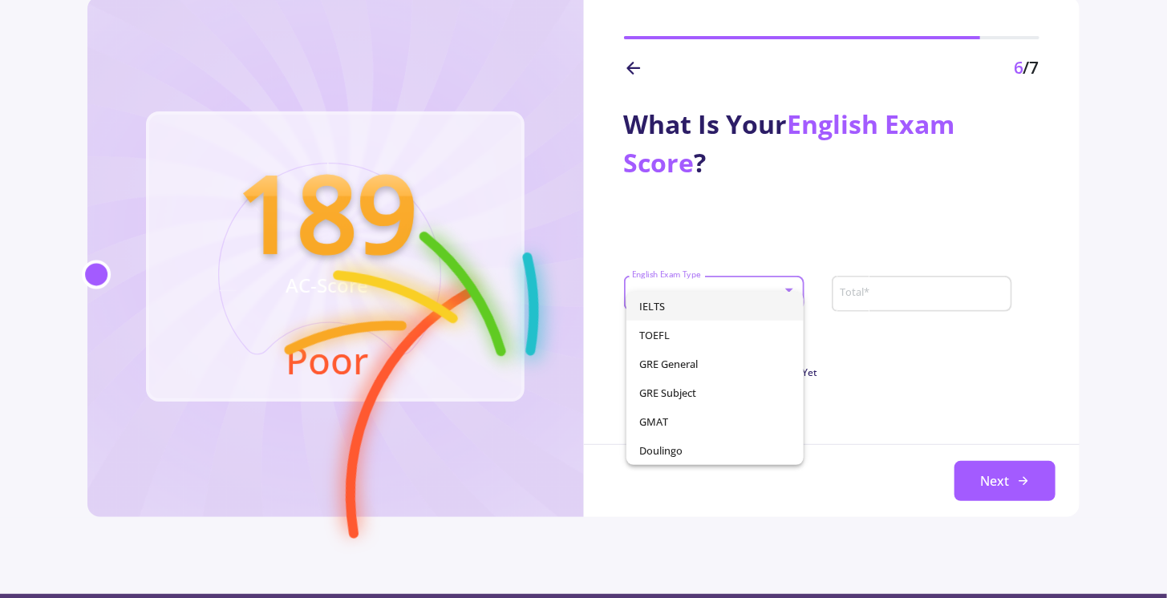
click at [730, 320] on span "IELTS" at bounding box center [714, 306] width 151 height 29
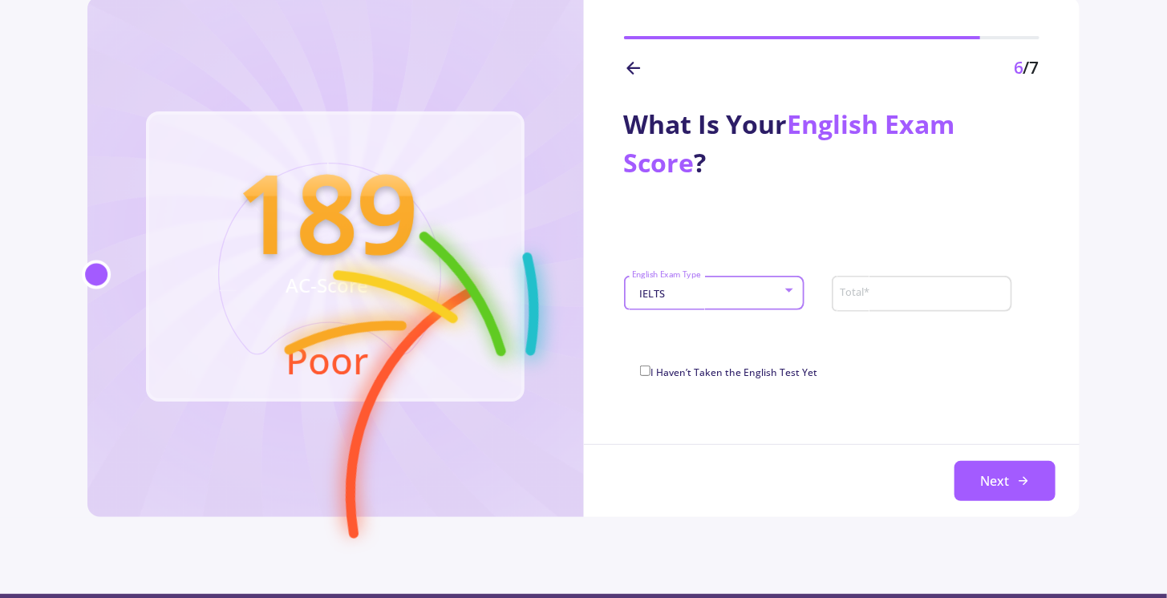
click at [872, 297] on input "Total *" at bounding box center [923, 294] width 169 height 14
type input "7"
click at [908, 375] on div "I Haven’t Taken the English Test Yet" at bounding box center [831, 375] width 382 height 26
click at [1005, 475] on button "Next" at bounding box center [1004, 481] width 101 height 40
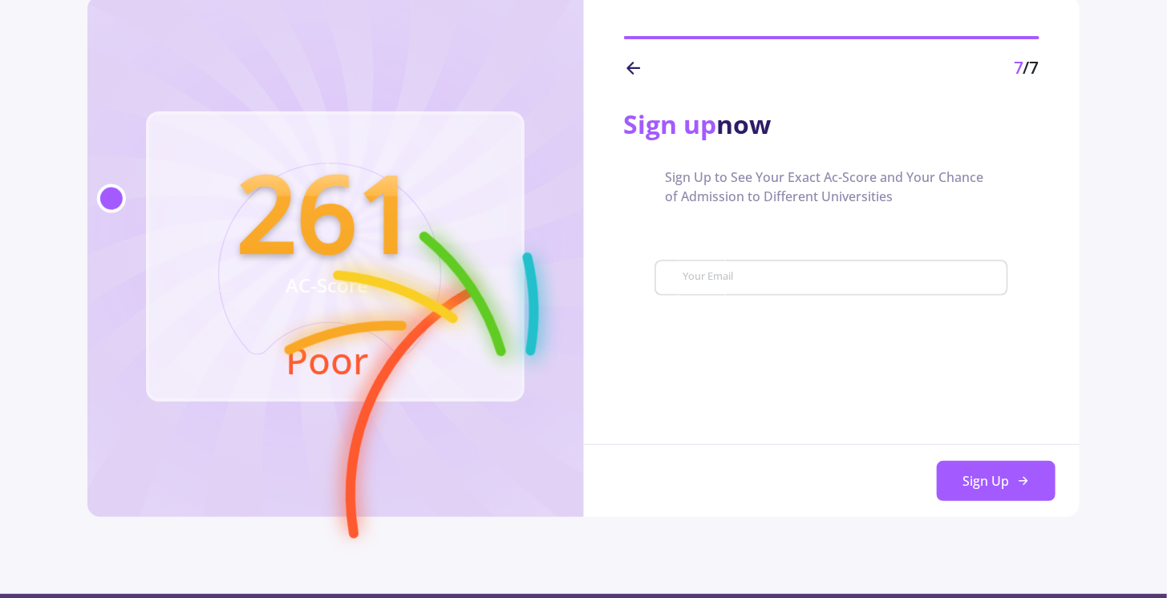
click at [806, 273] on input "Your Email" at bounding box center [843, 278] width 322 height 14
type input "[EMAIL_ADDRESS][DOMAIN_NAME]"
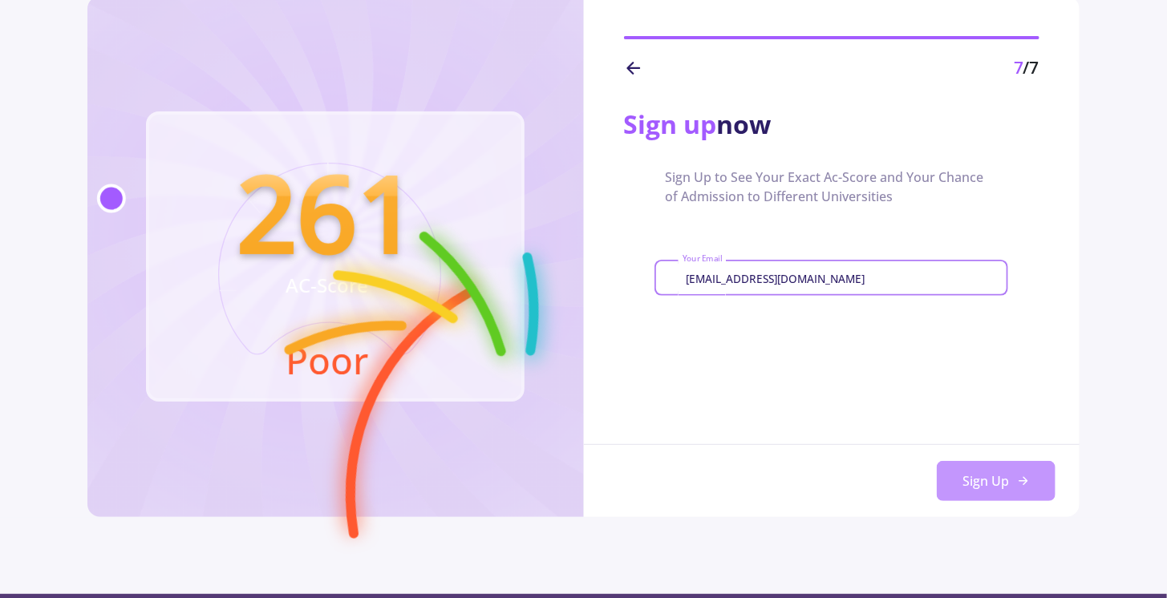
click at [979, 479] on button "Sign Up" at bounding box center [996, 481] width 119 height 40
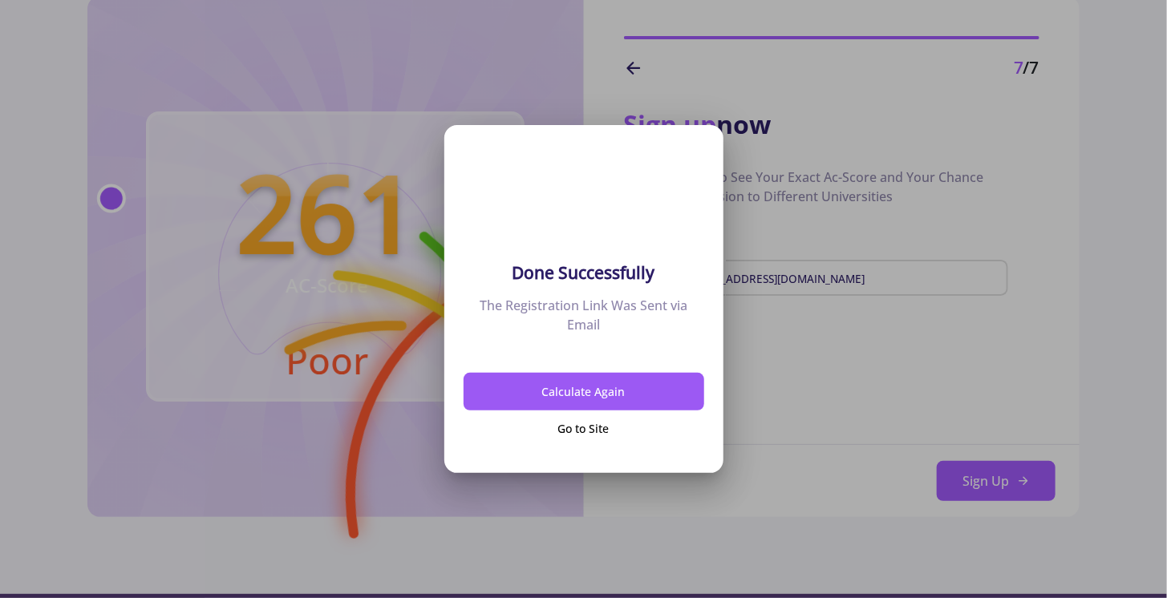
scroll to position [0, 0]
click at [811, 404] on div at bounding box center [583, 299] width 1167 height 598
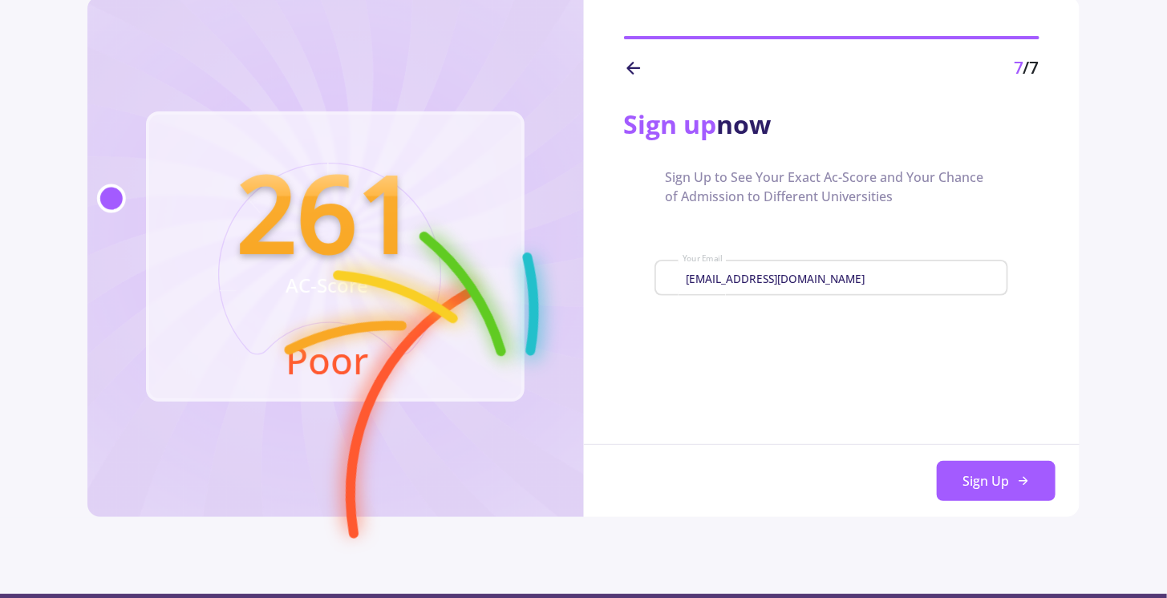
click at [632, 65] on icon at bounding box center [633, 68] width 19 height 19
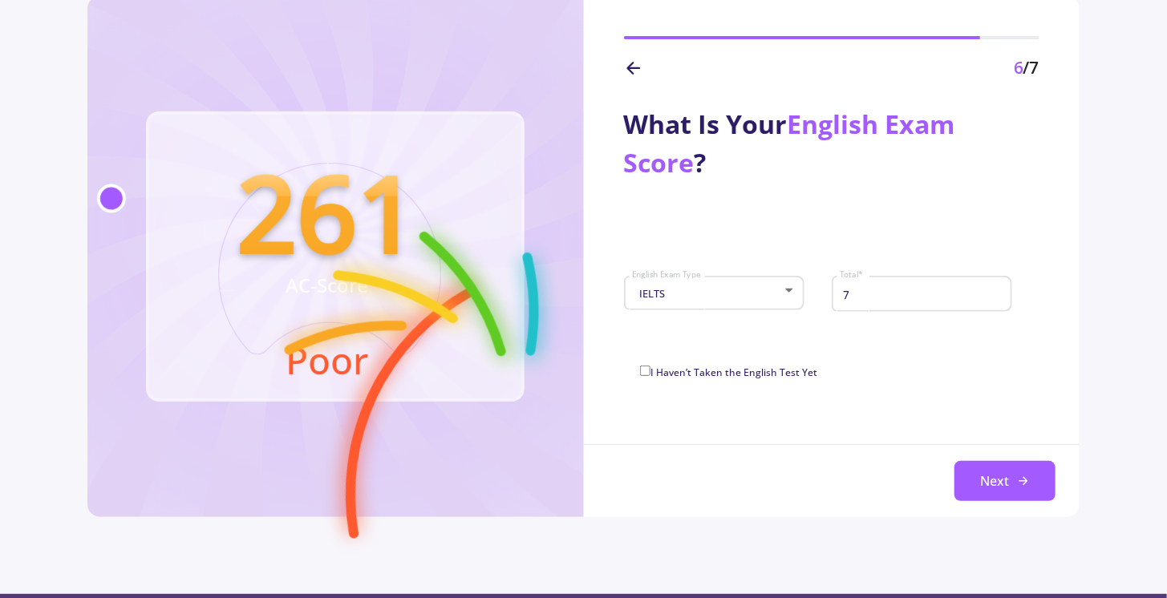
click at [632, 65] on icon at bounding box center [633, 68] width 19 height 19
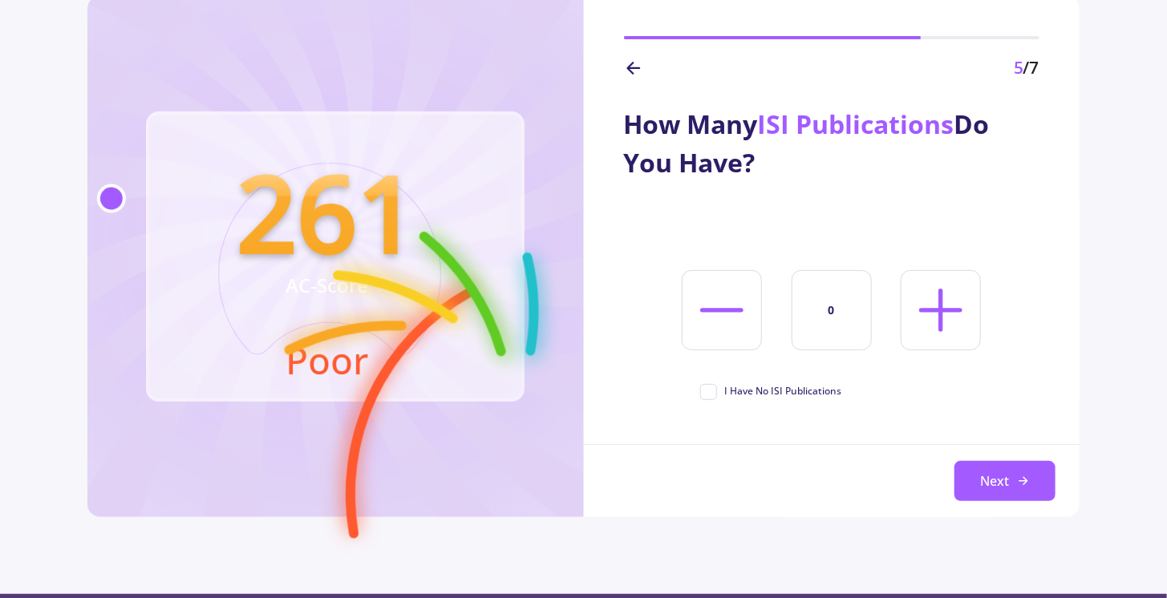
click at [916, 311] on icon at bounding box center [940, 310] width 69 height 69
type input "1"
click at [993, 484] on button "Next" at bounding box center [1004, 481] width 101 height 40
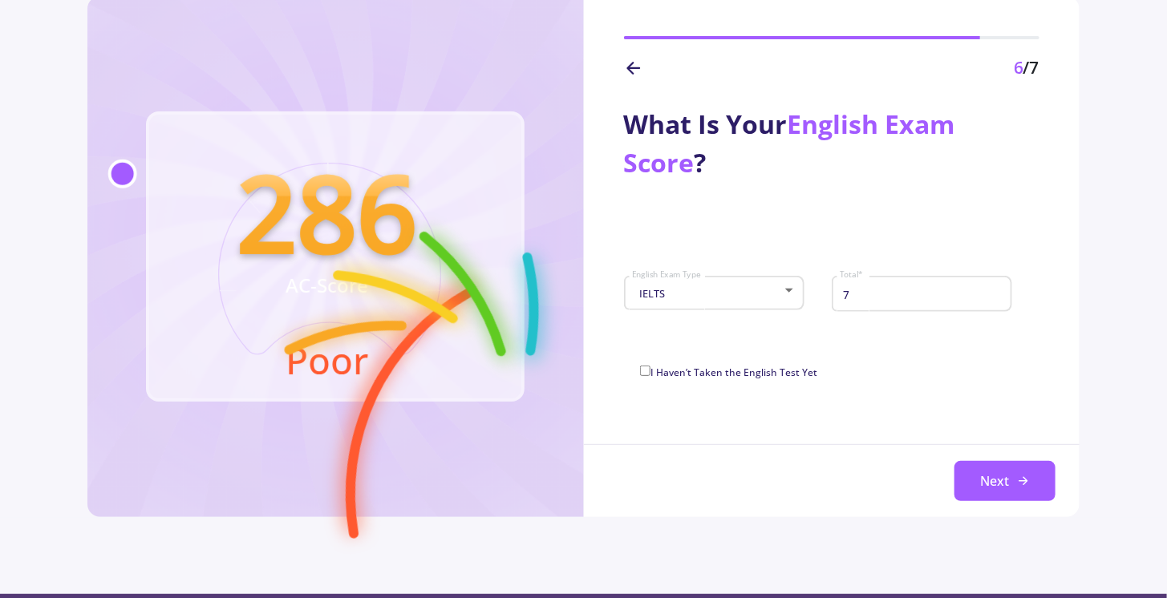
click at [632, 69] on icon at bounding box center [633, 68] width 19 height 19
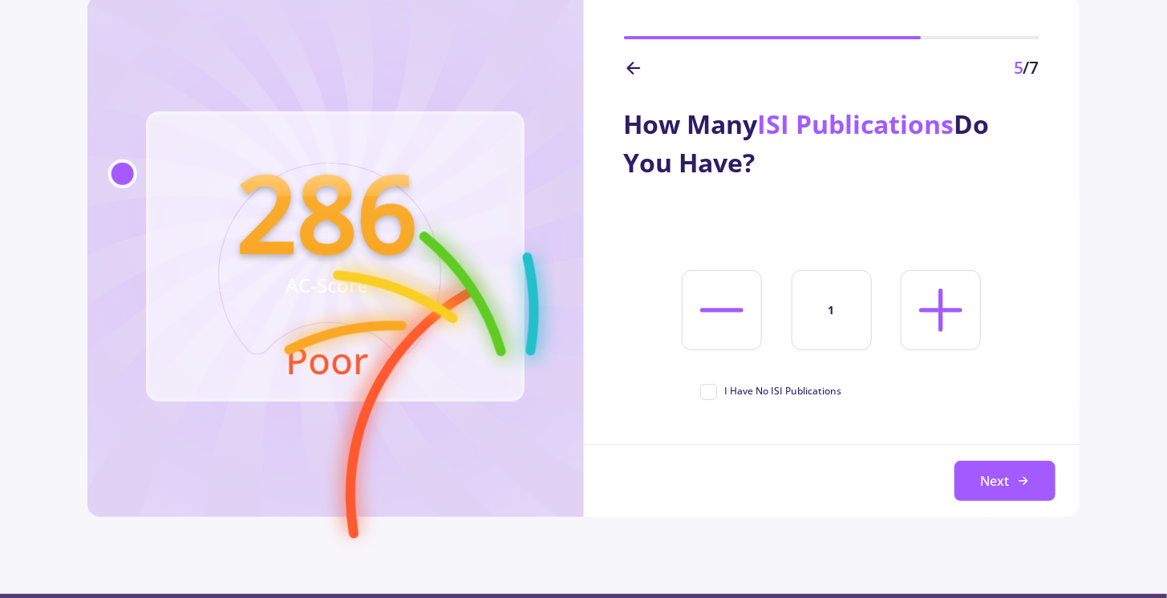
click at [632, 69] on icon at bounding box center [633, 68] width 19 height 19
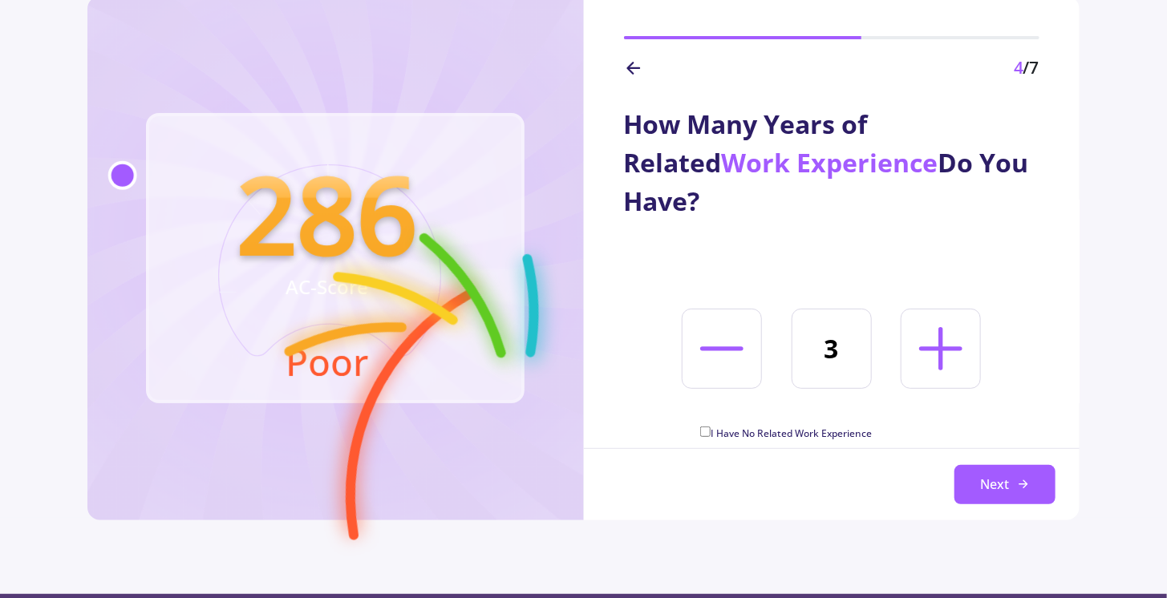
click at [632, 69] on icon at bounding box center [633, 68] width 19 height 19
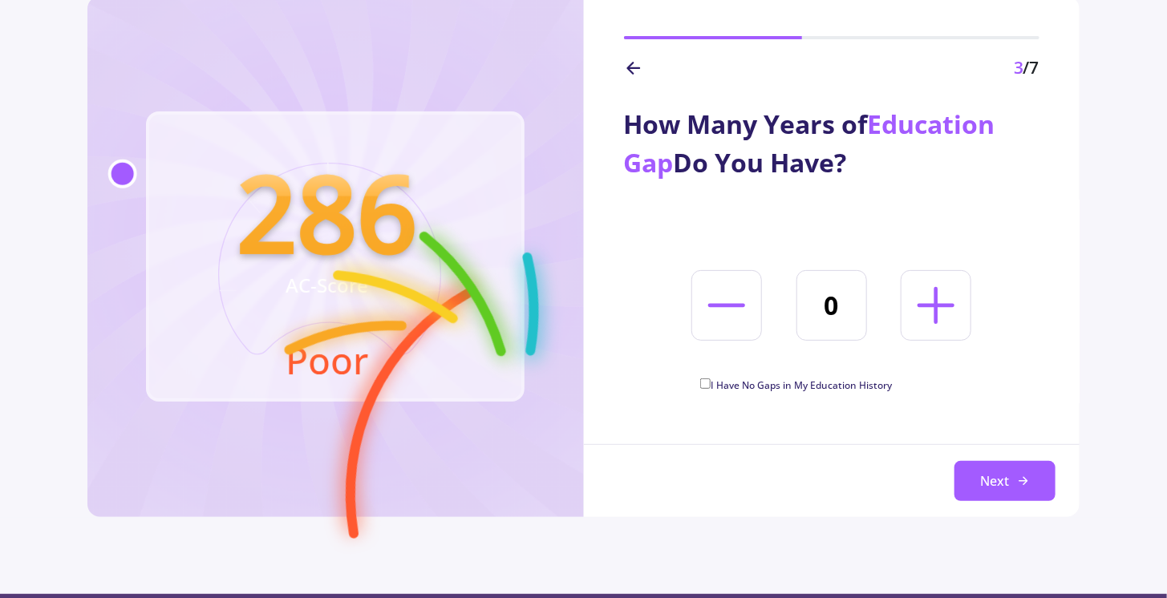
click at [948, 307] on icon at bounding box center [935, 305] width 59 height 59
type input "1"
click at [1007, 484] on button "Next" at bounding box center [1004, 481] width 101 height 40
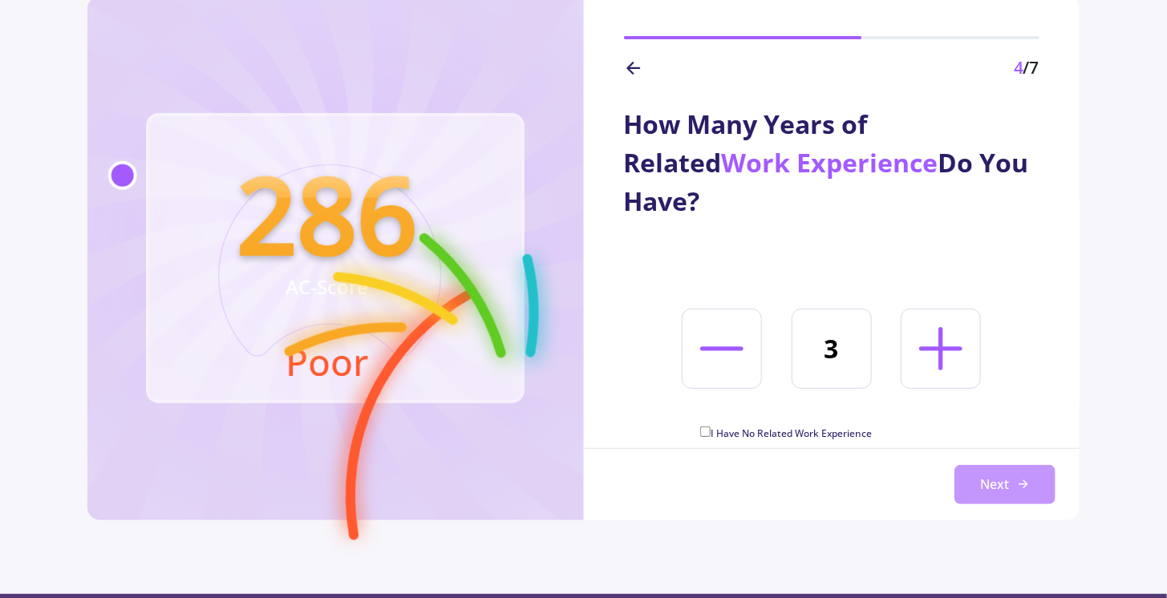
click at [1006, 481] on button "Next" at bounding box center [1004, 485] width 101 height 40
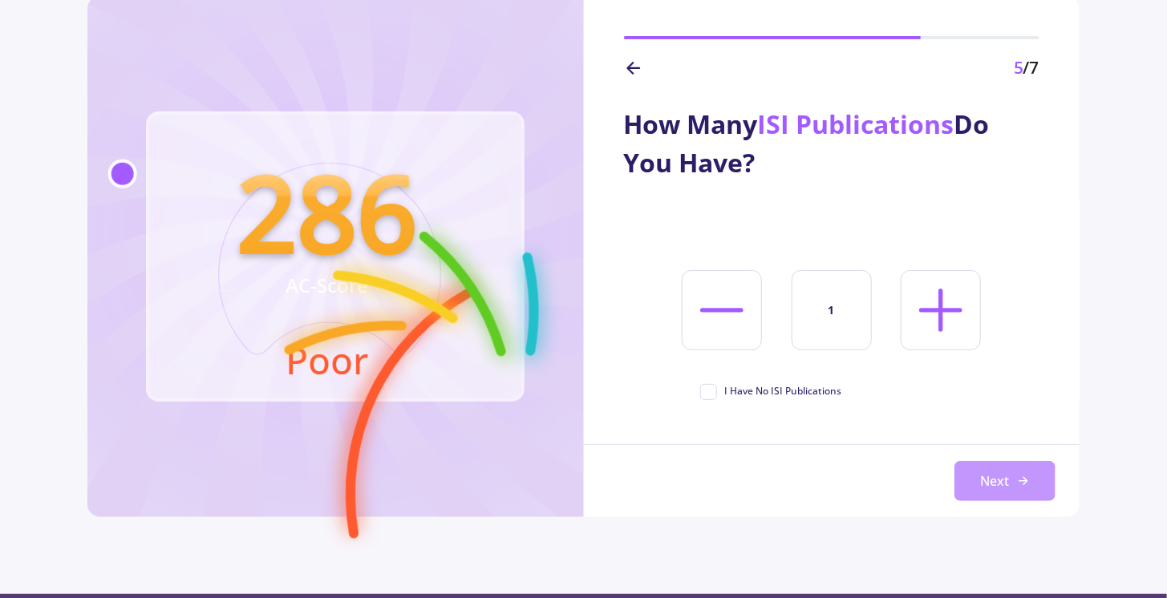
click at [1005, 481] on button "Next" at bounding box center [1004, 481] width 101 height 40
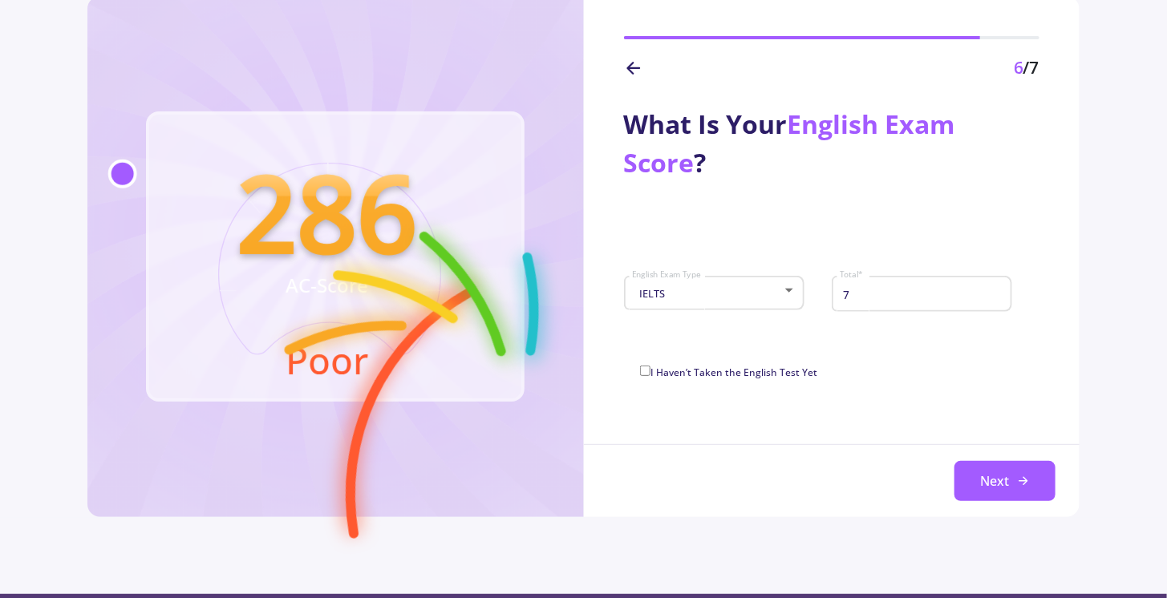
click at [625, 68] on icon at bounding box center [633, 68] width 19 height 19
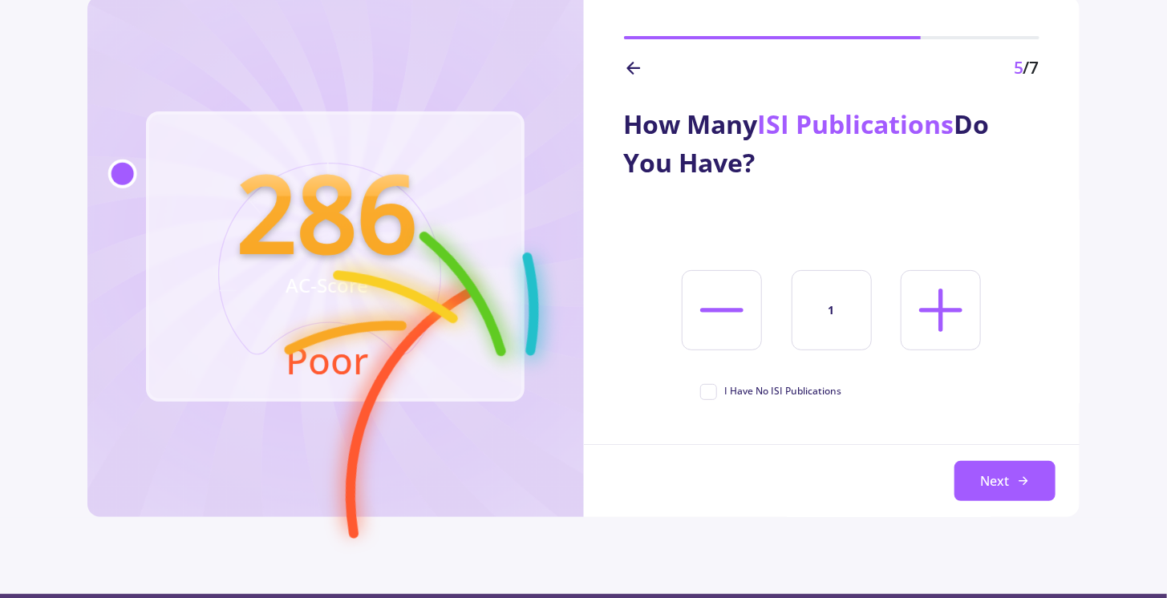
click at [625, 68] on icon at bounding box center [633, 68] width 19 height 19
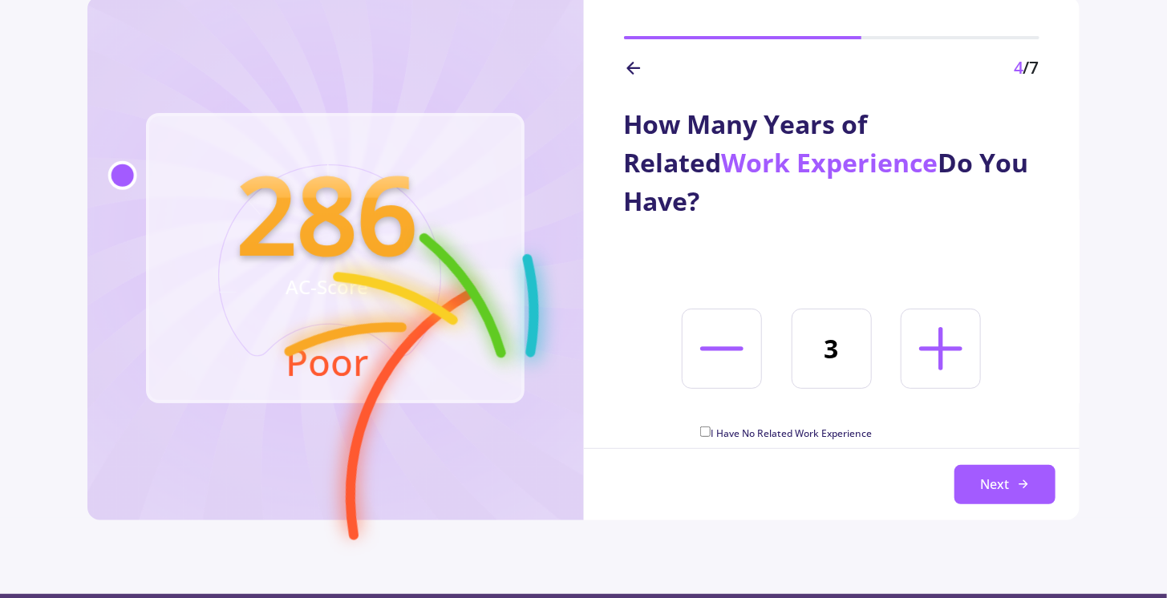
click at [939, 349] on line at bounding box center [940, 349] width 38 height 0
type input "5"
click at [985, 474] on button "Next" at bounding box center [1004, 485] width 101 height 40
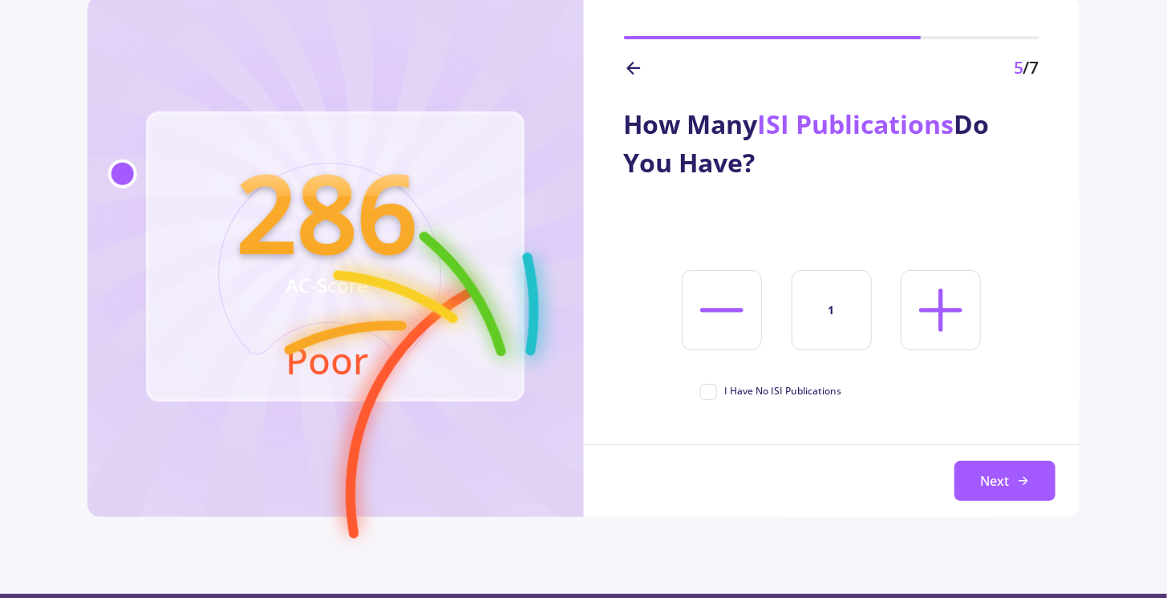
click at [985, 474] on button "Next" at bounding box center [1004, 481] width 101 height 40
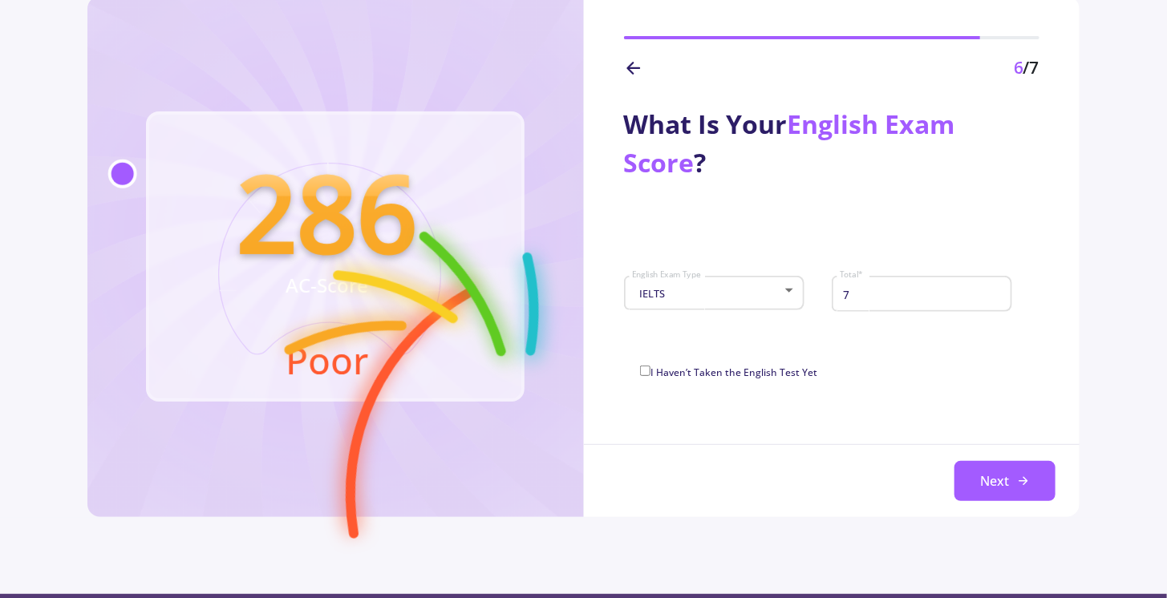
click at [985, 474] on button "Next" at bounding box center [1004, 481] width 101 height 40
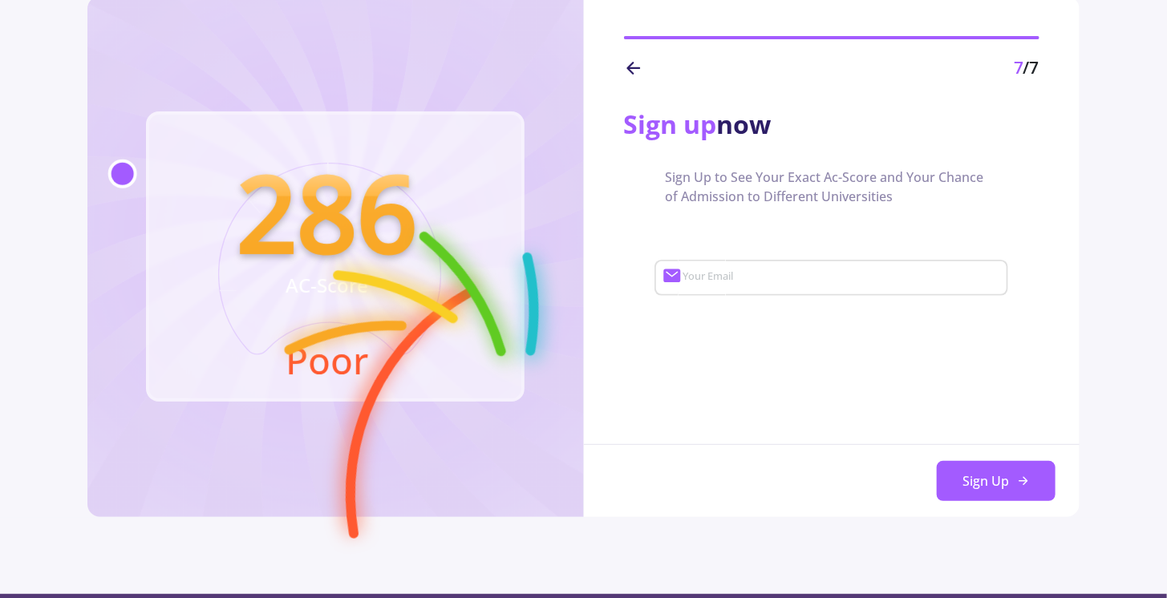
click at [645, 71] on div "7 /7" at bounding box center [831, 68] width 415 height 26
click at [638, 68] on icon at bounding box center [633, 68] width 19 height 19
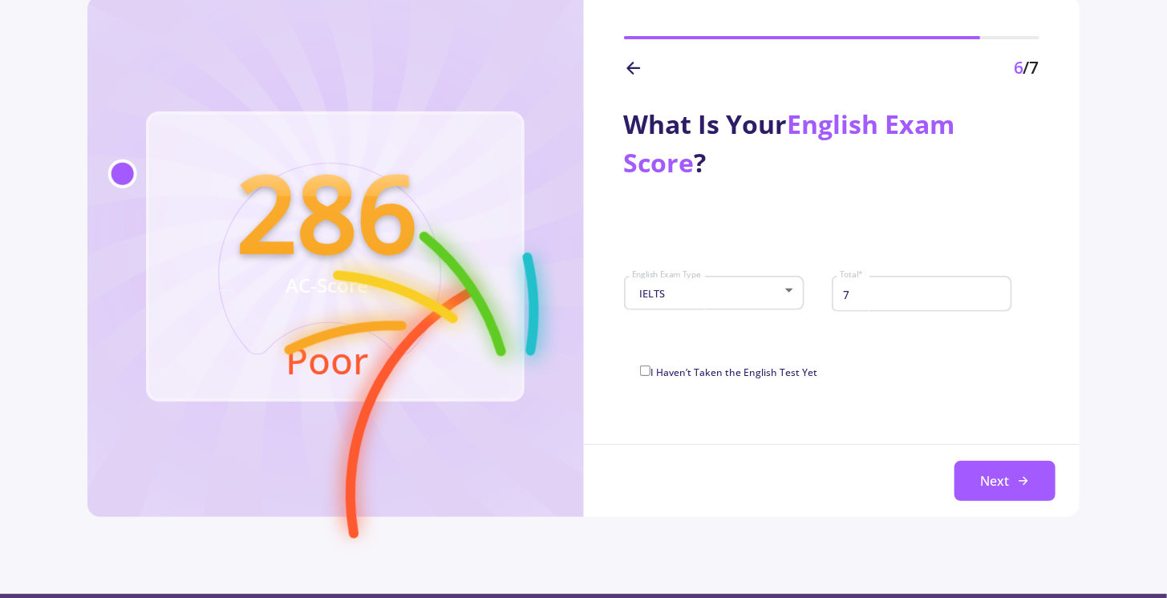
click at [636, 65] on icon at bounding box center [633, 68] width 19 height 19
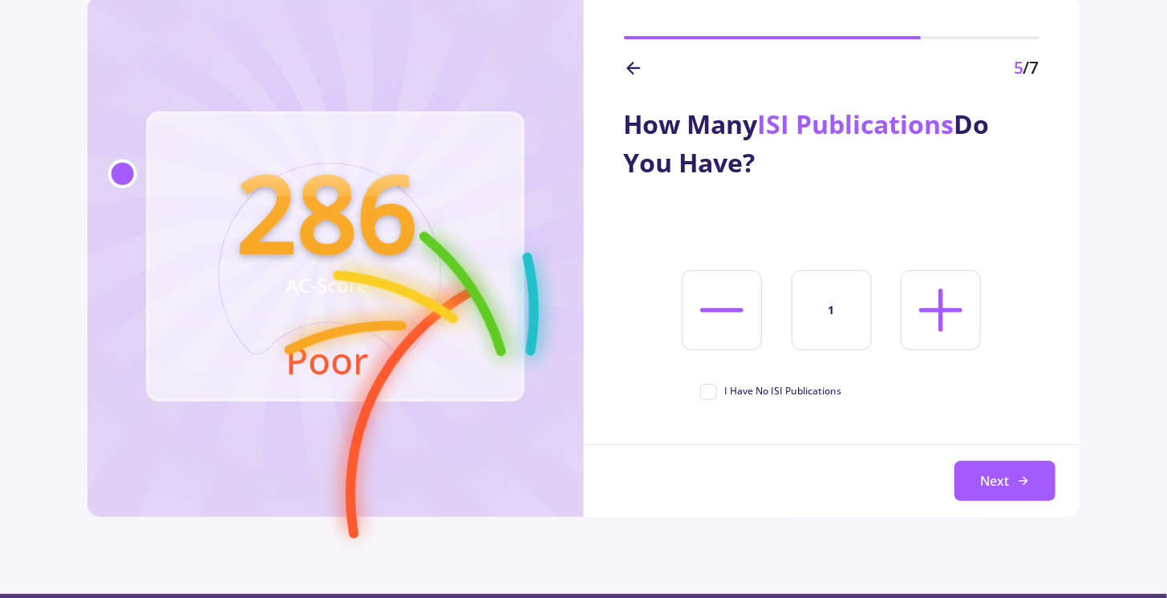
click at [936, 315] on icon at bounding box center [940, 310] width 69 height 69
type input "4"
click at [988, 468] on button "Next" at bounding box center [1004, 481] width 101 height 40
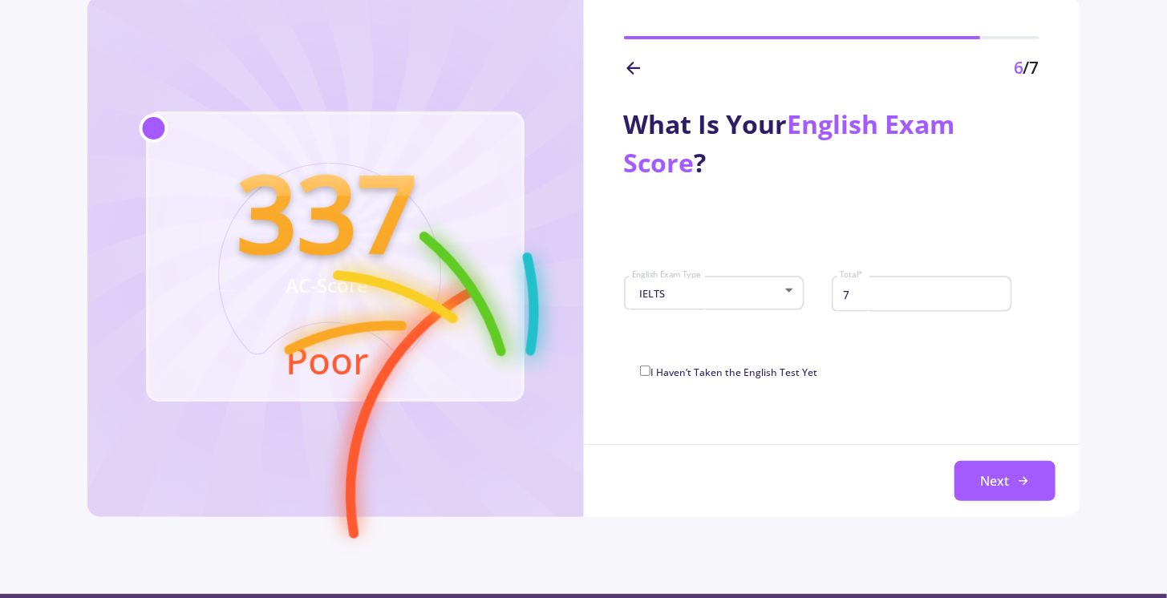
click at [630, 68] on line at bounding box center [633, 68] width 11 height 0
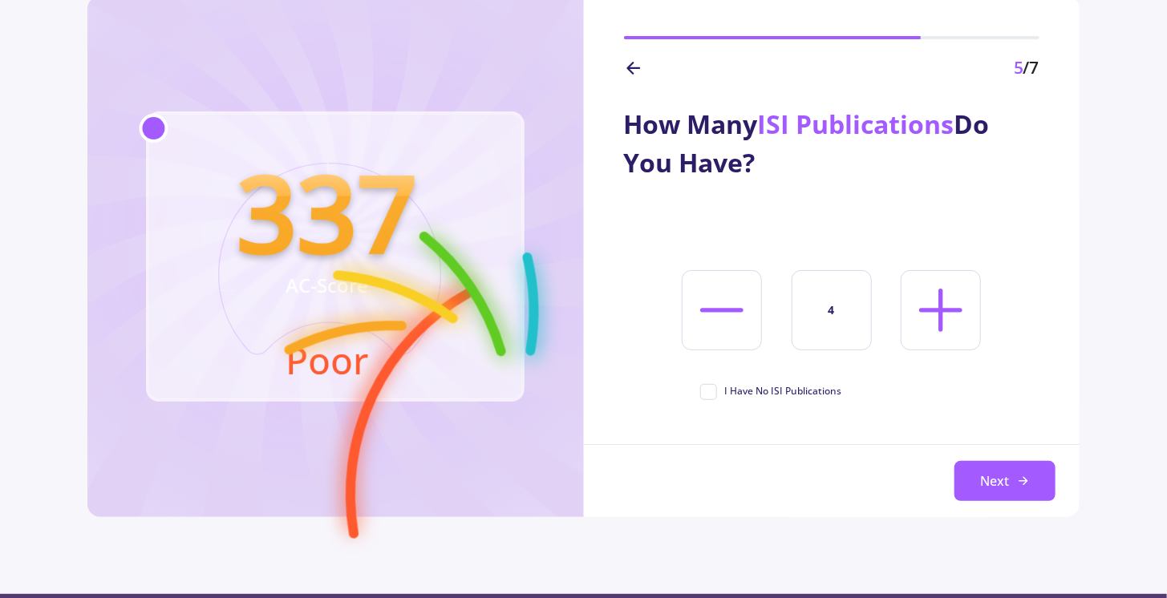
click at [725, 327] on icon at bounding box center [721, 310] width 69 height 69
click at [725, 326] on icon at bounding box center [721, 310] width 69 height 69
click at [729, 317] on icon at bounding box center [721, 310] width 69 height 69
click at [709, 289] on icon at bounding box center [721, 310] width 69 height 69
type input "0"
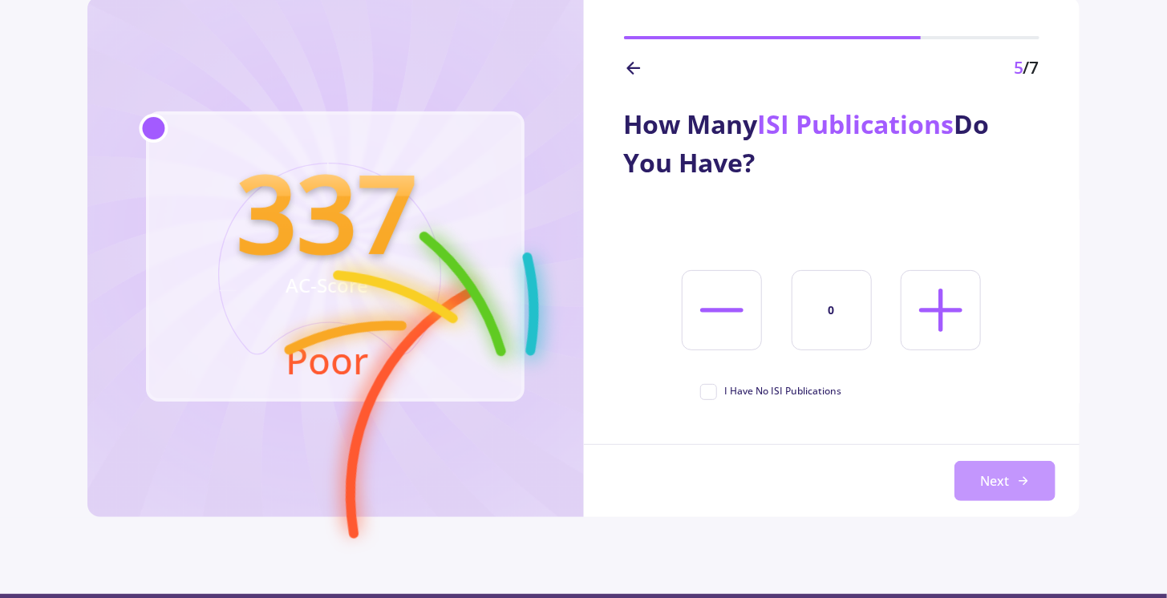
click at [992, 486] on button "Next" at bounding box center [1004, 481] width 101 height 40
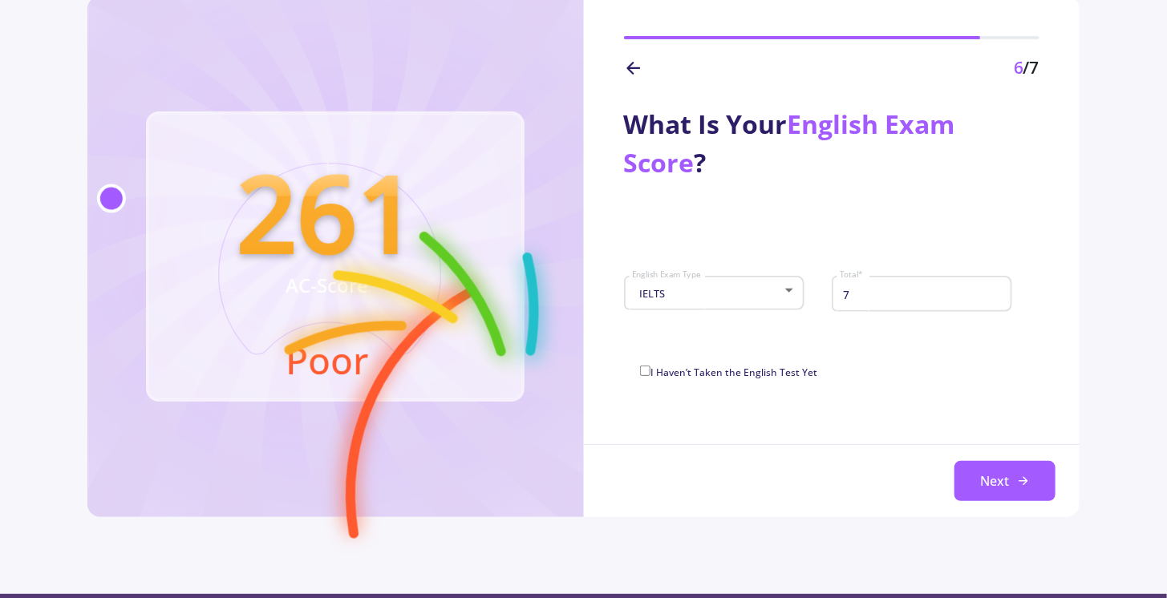
click at [626, 63] on icon at bounding box center [633, 68] width 19 height 19
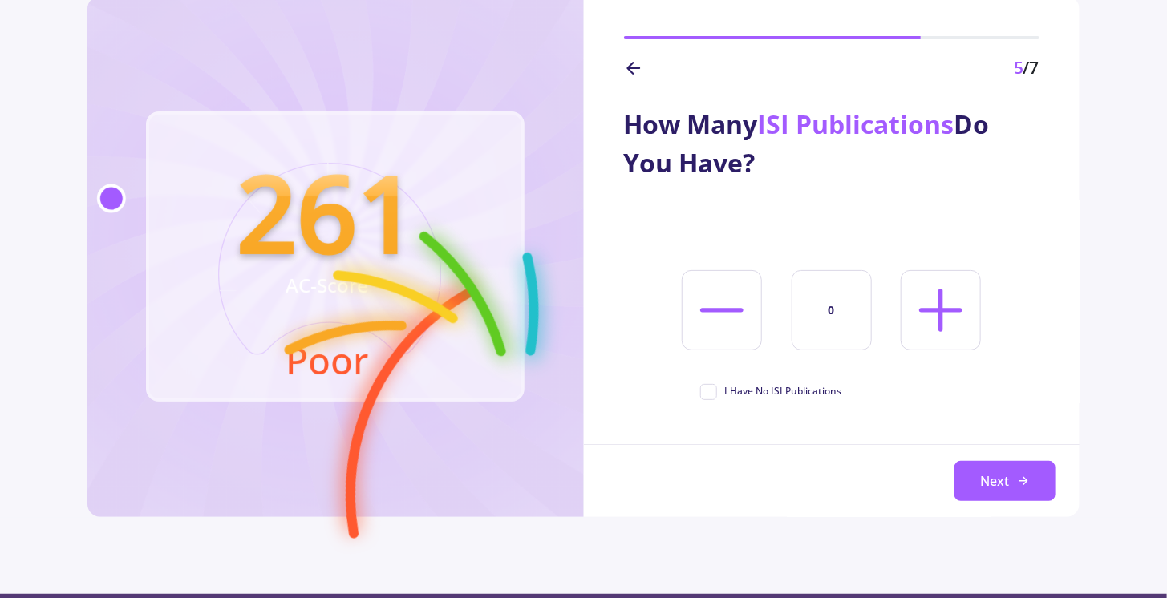
click at [325, 353] on text "Poor" at bounding box center [327, 361] width 83 height 50
click at [621, 64] on div "5 /7" at bounding box center [832, 38] width 496 height 85
click at [633, 63] on icon at bounding box center [633, 68] width 19 height 19
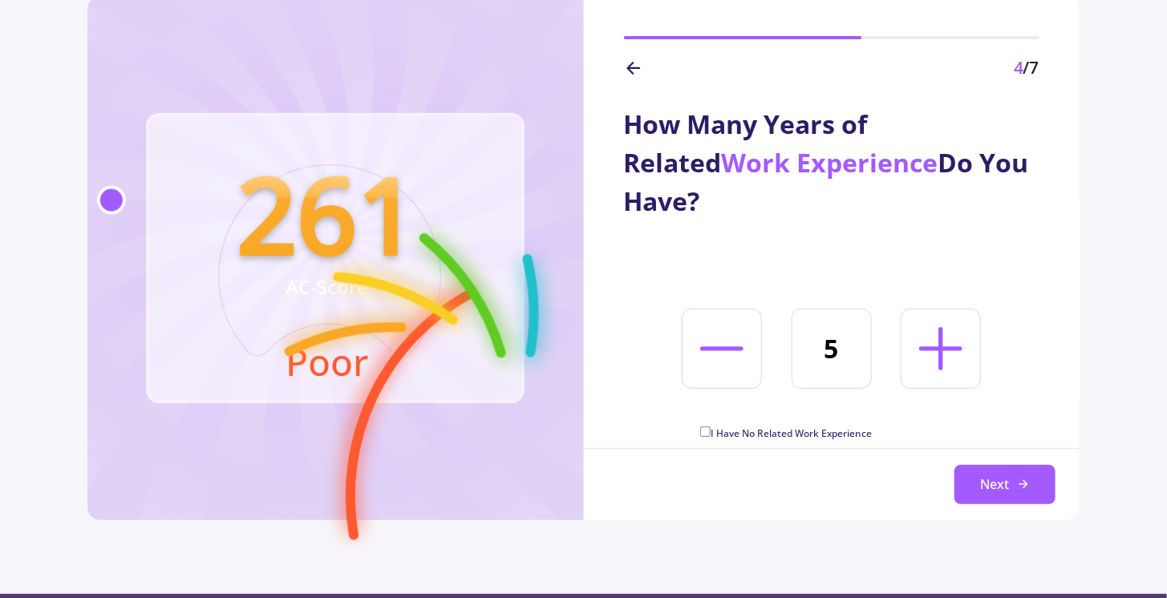
click at [634, 63] on icon at bounding box center [633, 68] width 19 height 19
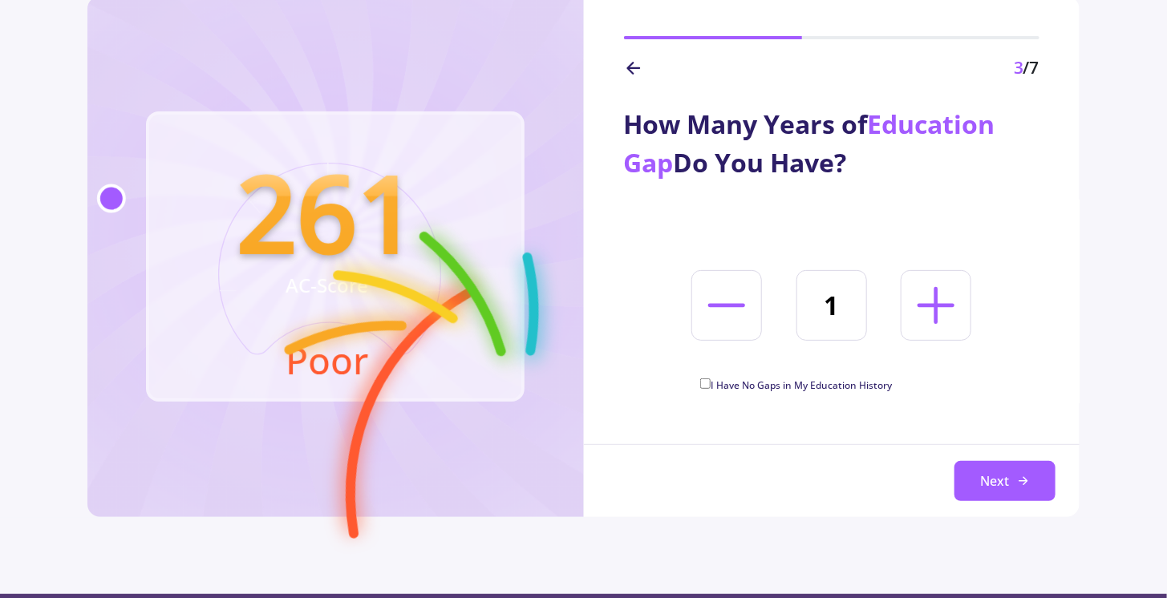
click at [634, 63] on icon at bounding box center [633, 68] width 19 height 19
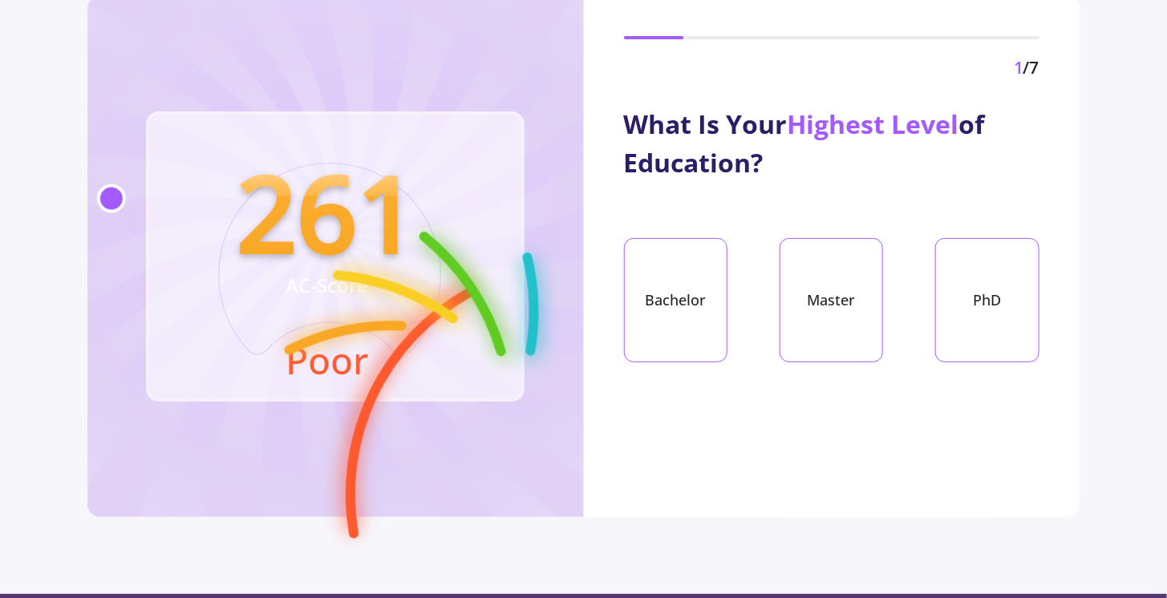
click at [1039, 79] on div "1 /7" at bounding box center [832, 38] width 496 height 85
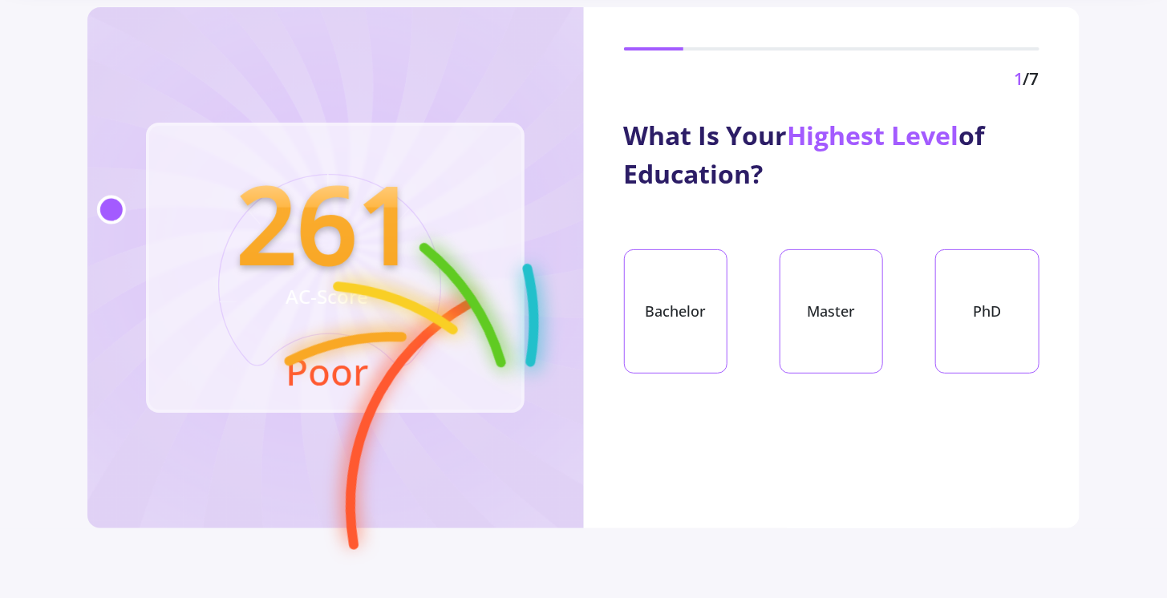
scroll to position [0, 0]
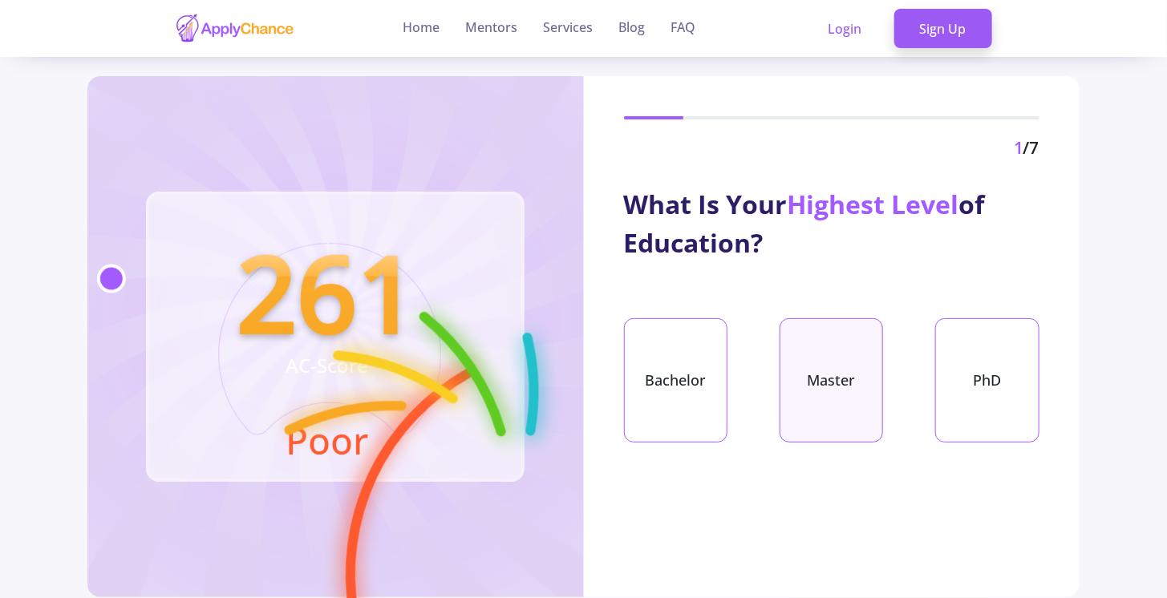
click at [851, 370] on div "Master" at bounding box center [831, 380] width 104 height 124
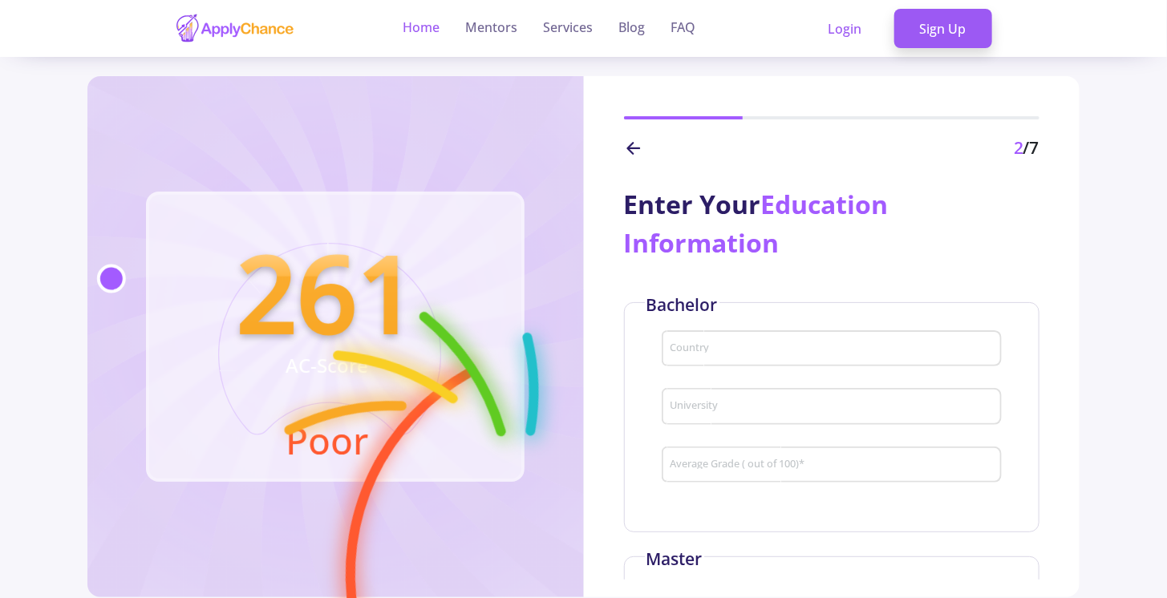
click at [433, 23] on link "Home" at bounding box center [421, 28] width 37 height 57
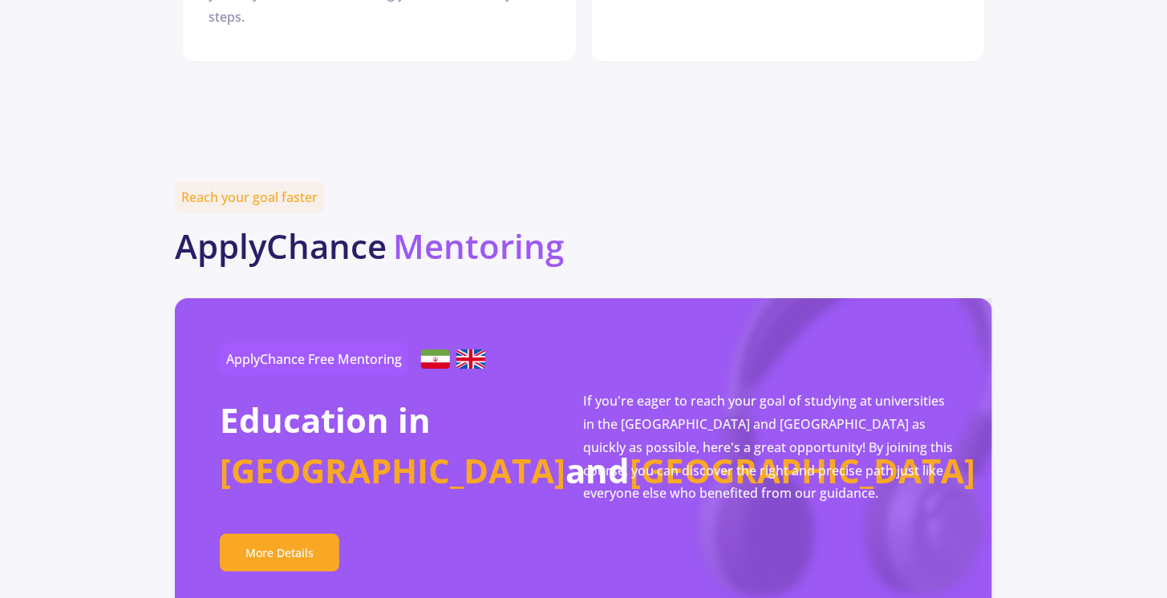
scroll to position [2646, 0]
